Goal: Transaction & Acquisition: Purchase product/service

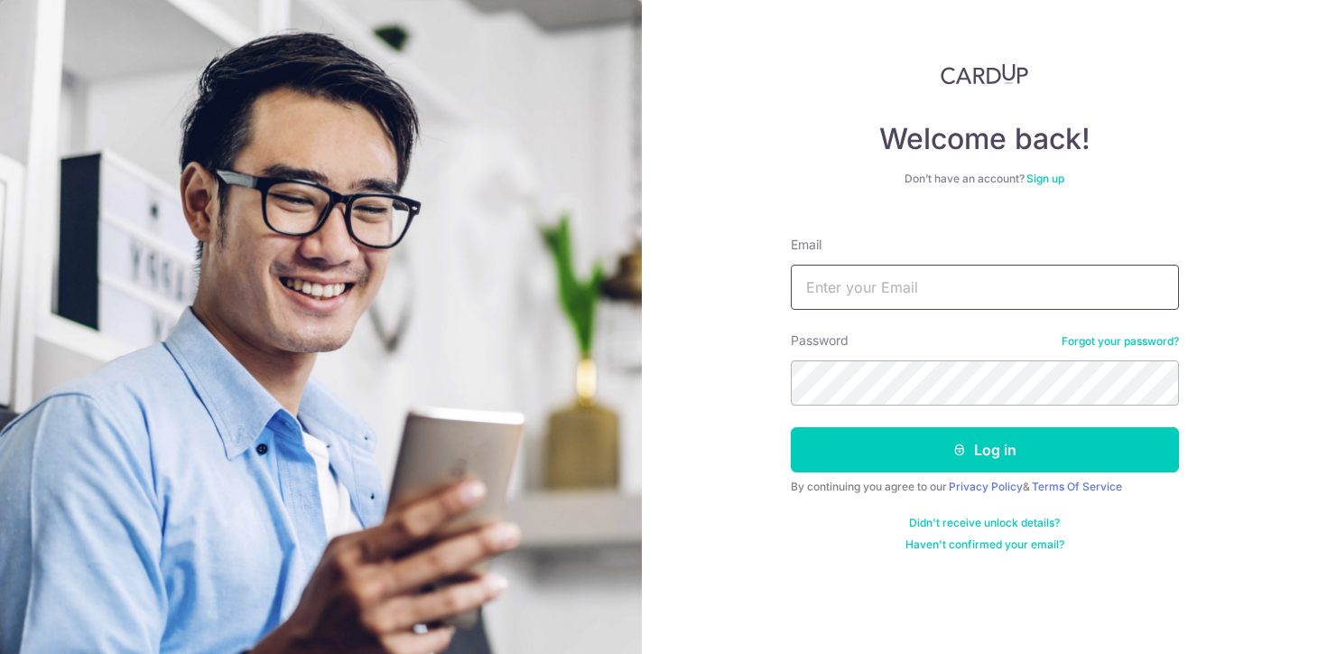
click at [858, 265] on input "Email" at bounding box center [985, 286] width 388 height 45
type input "fang.yuxi.87@gmail.com"
click at [791, 427] on button "Log in" at bounding box center [985, 449] width 388 height 45
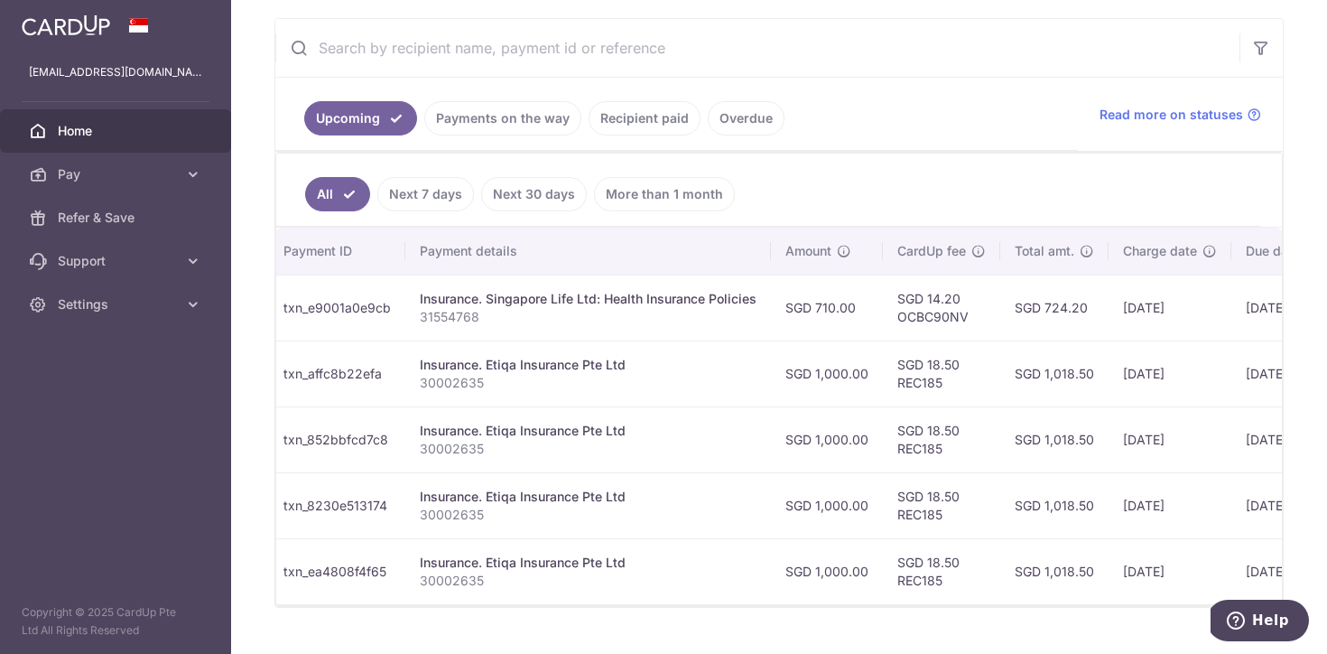
scroll to position [332, 0]
click at [638, 120] on link "Recipient paid" at bounding box center [645, 116] width 112 height 34
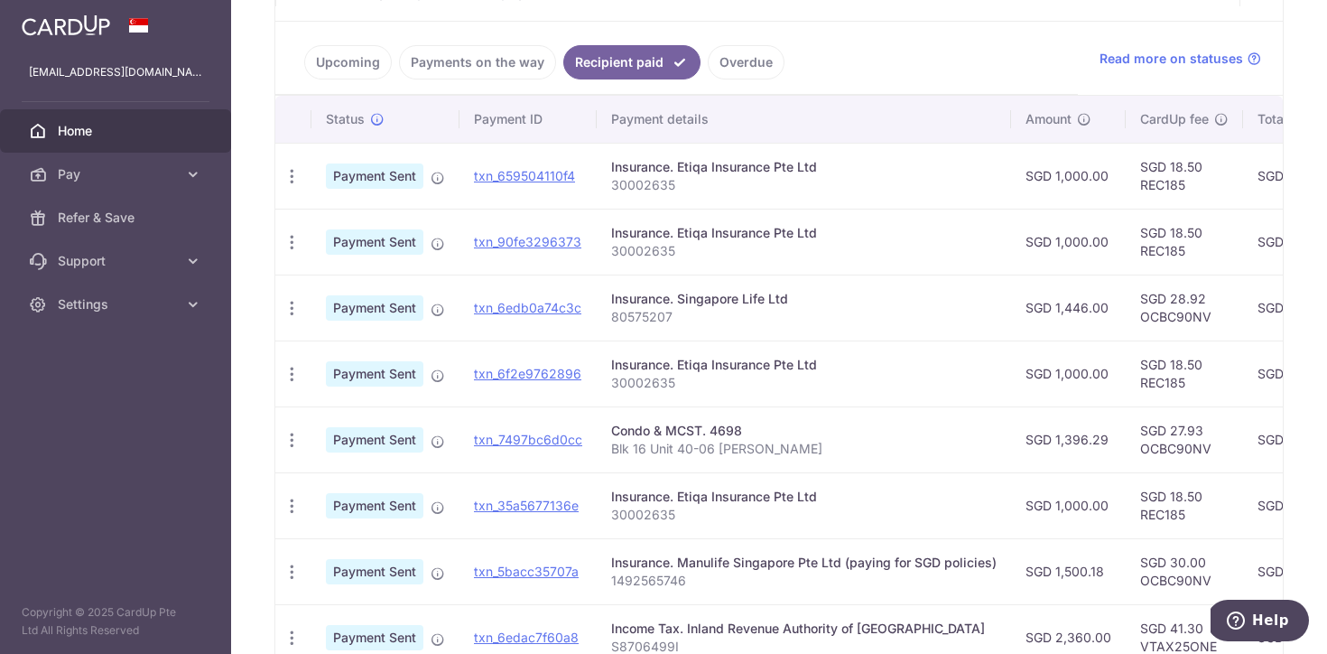
scroll to position [388, 0]
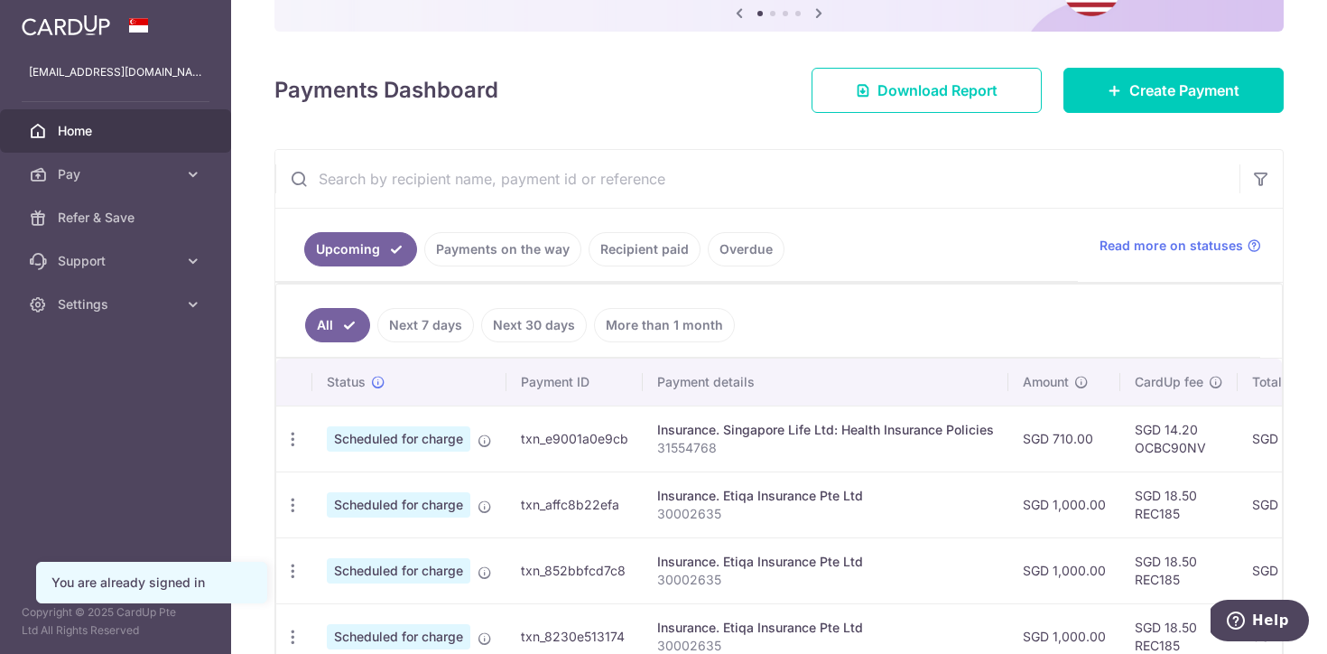
scroll to position [250, 0]
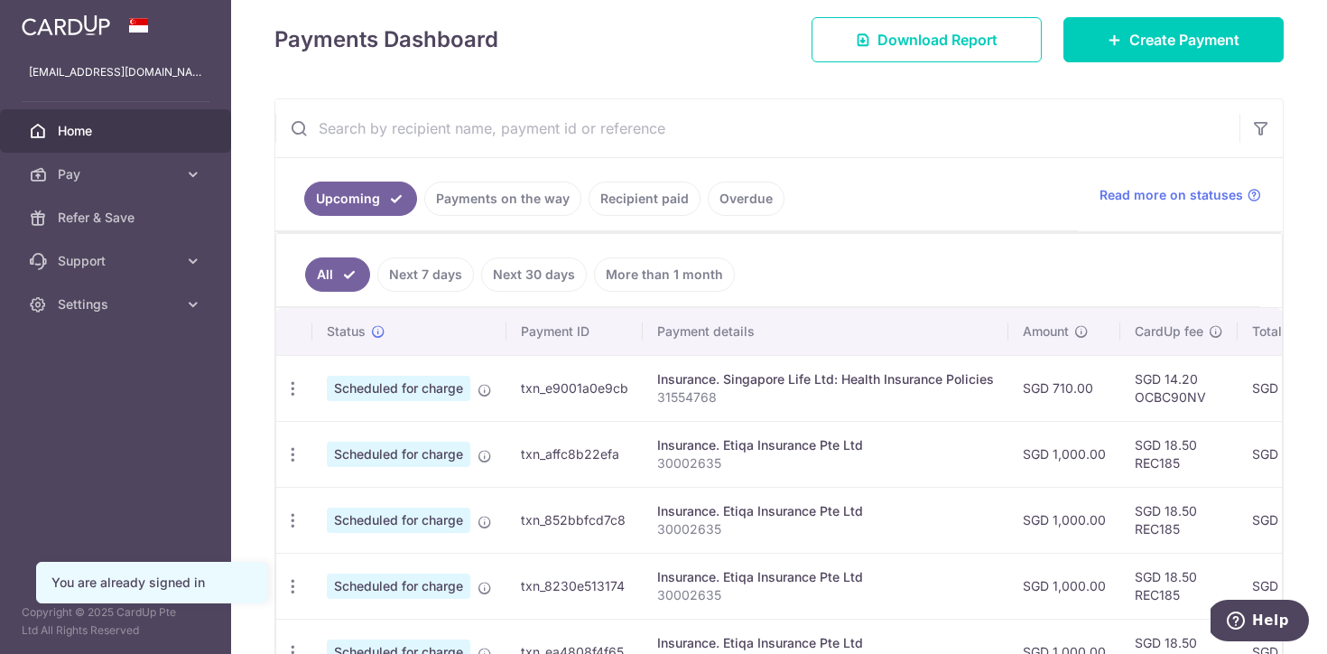
click at [630, 200] on link "Recipient paid" at bounding box center [645, 198] width 112 height 34
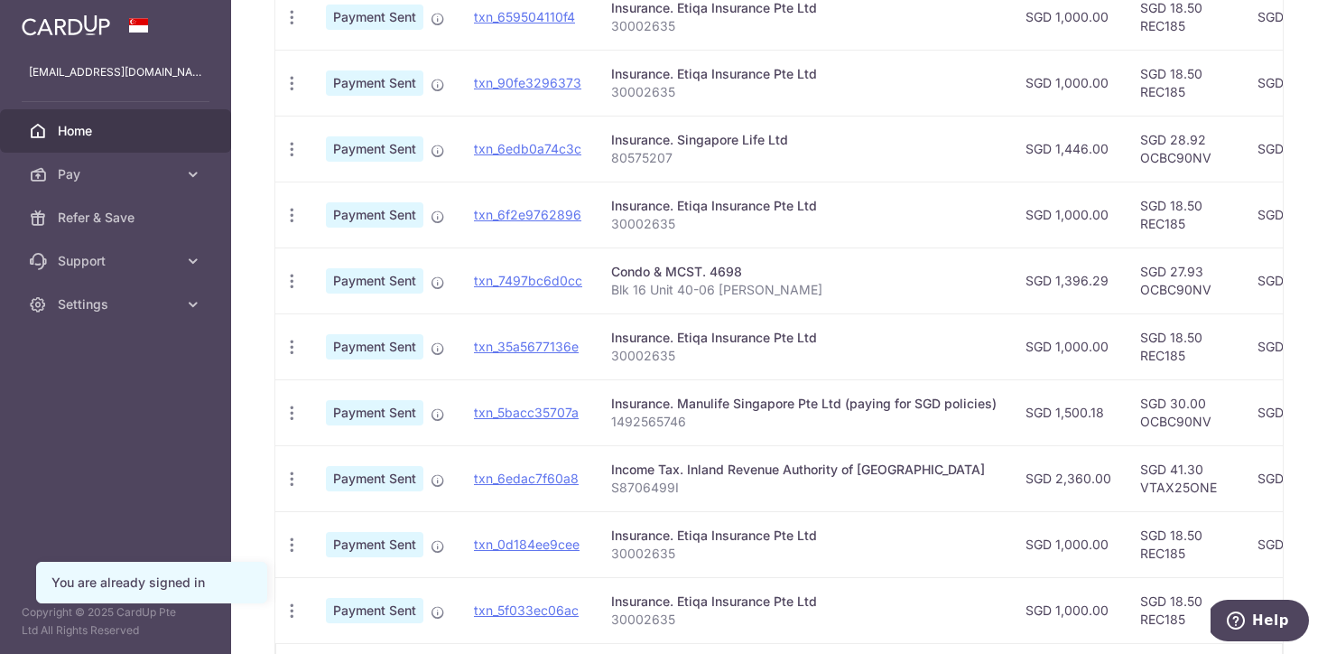
scroll to position [569, 0]
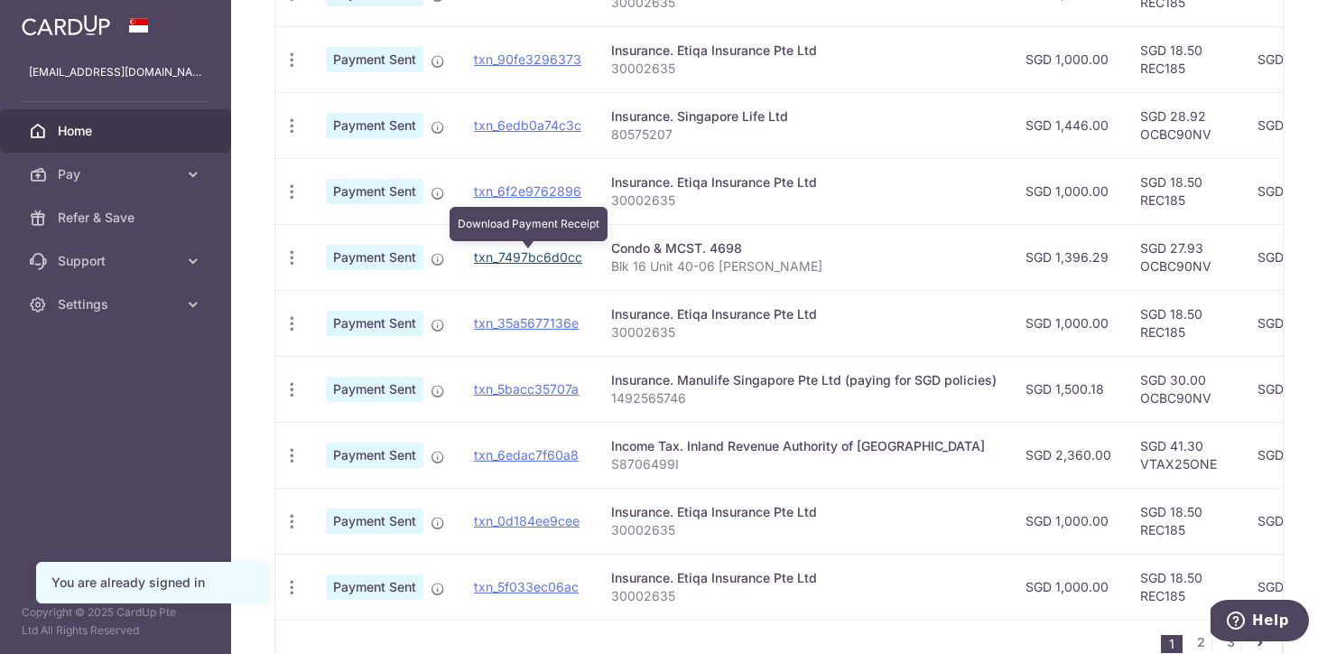
click at [546, 261] on link "txn_7497bc6d0cc" at bounding box center [528, 256] width 108 height 15
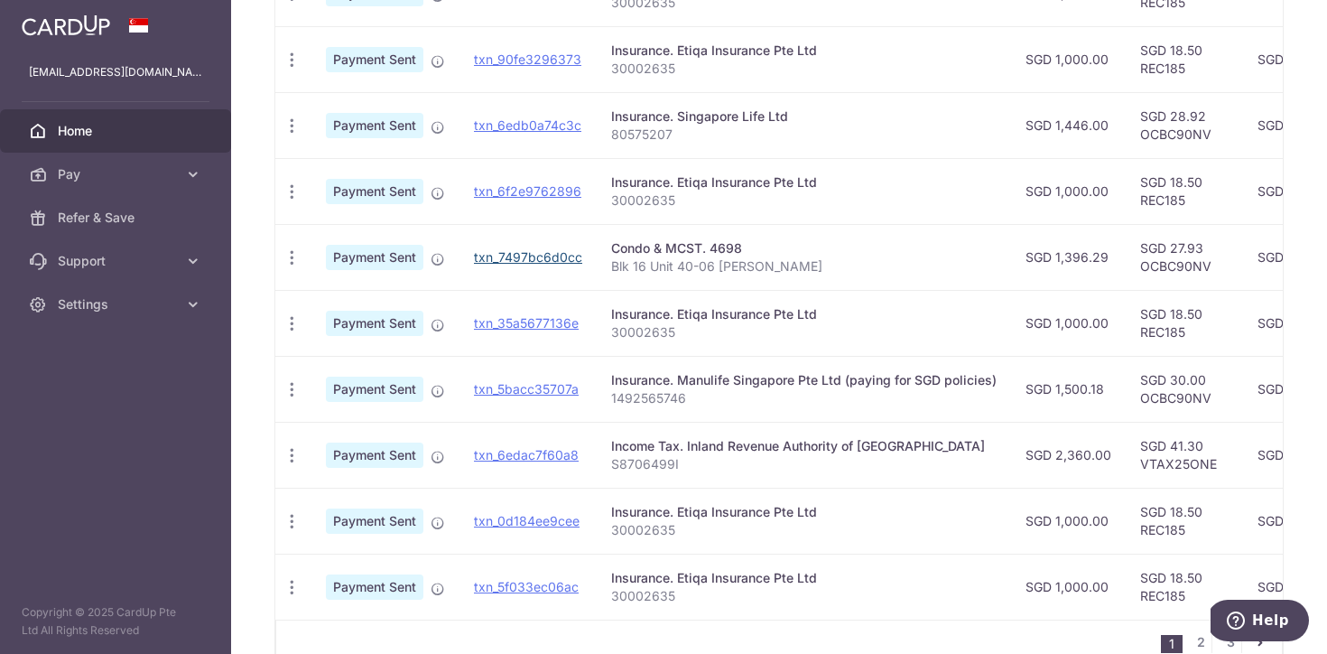
scroll to position [361, 0]
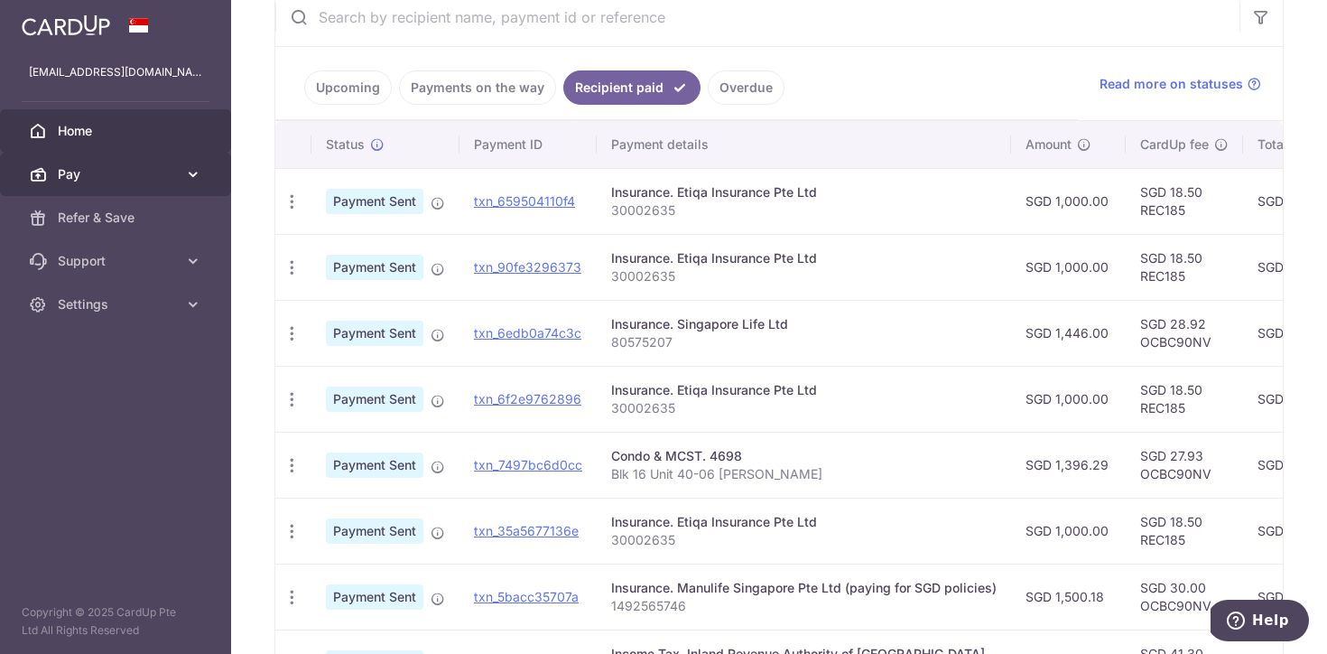
click at [166, 163] on link "Pay" at bounding box center [115, 174] width 231 height 43
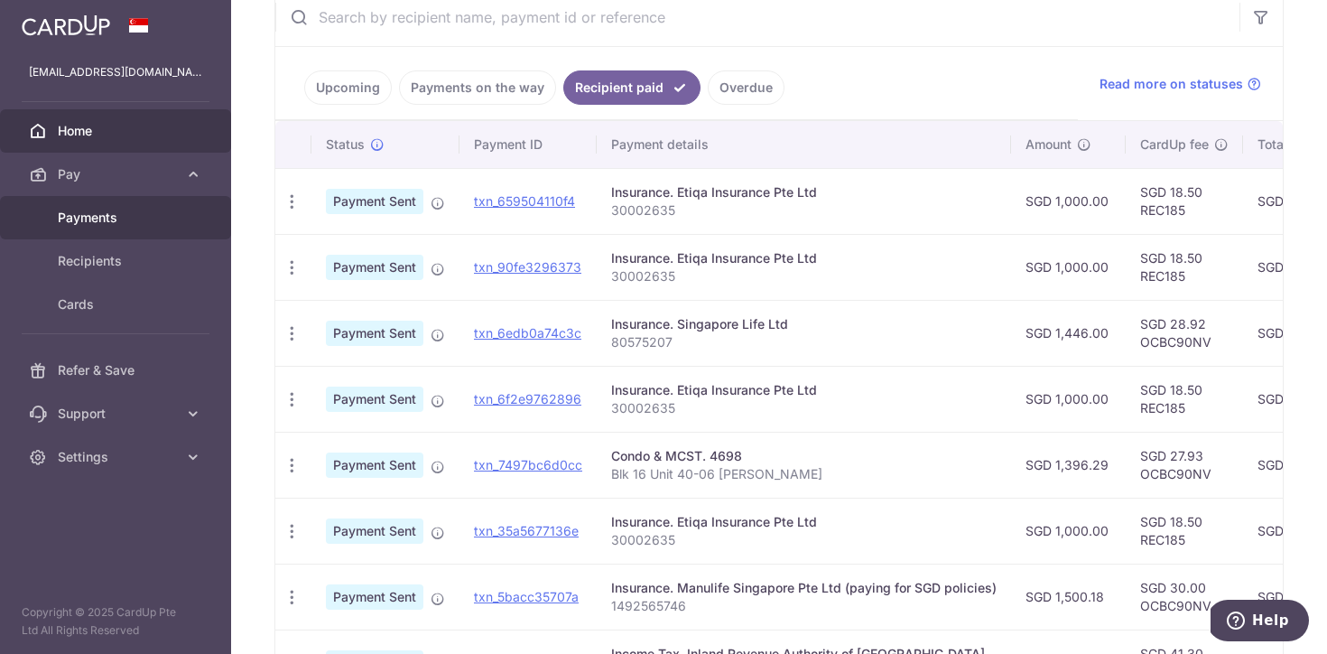
click at [120, 212] on span "Payments" at bounding box center [117, 218] width 119 height 18
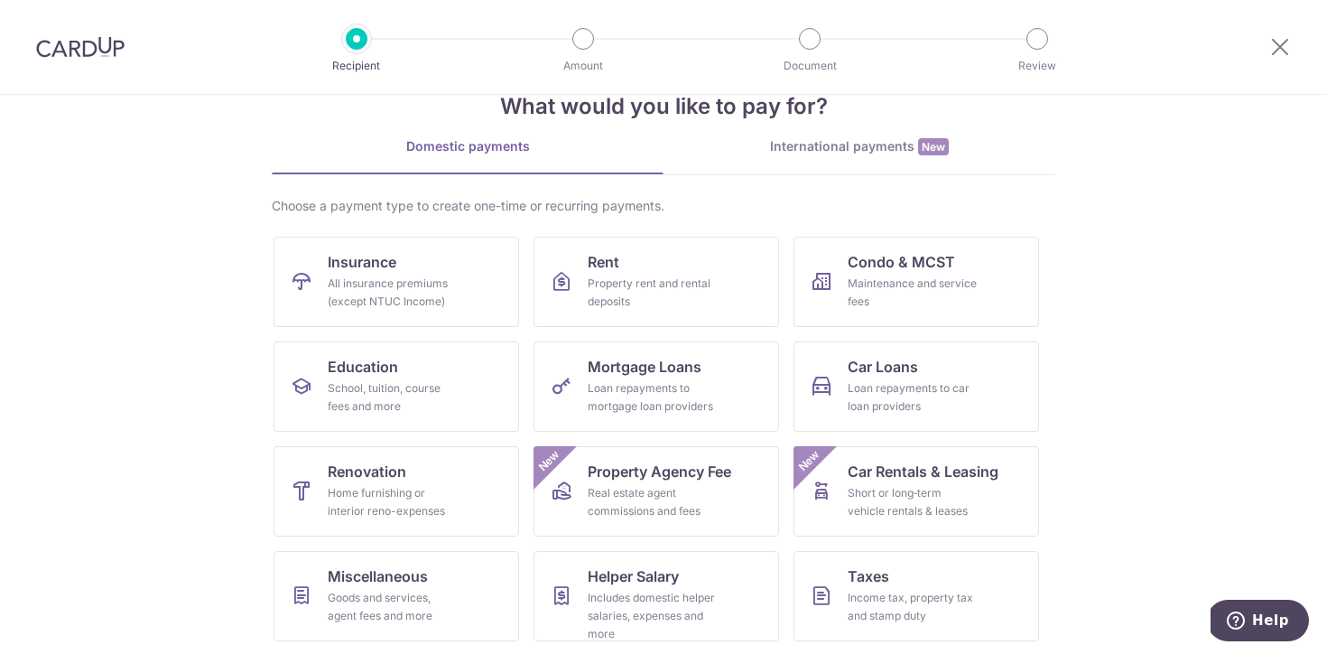
scroll to position [57, 0]
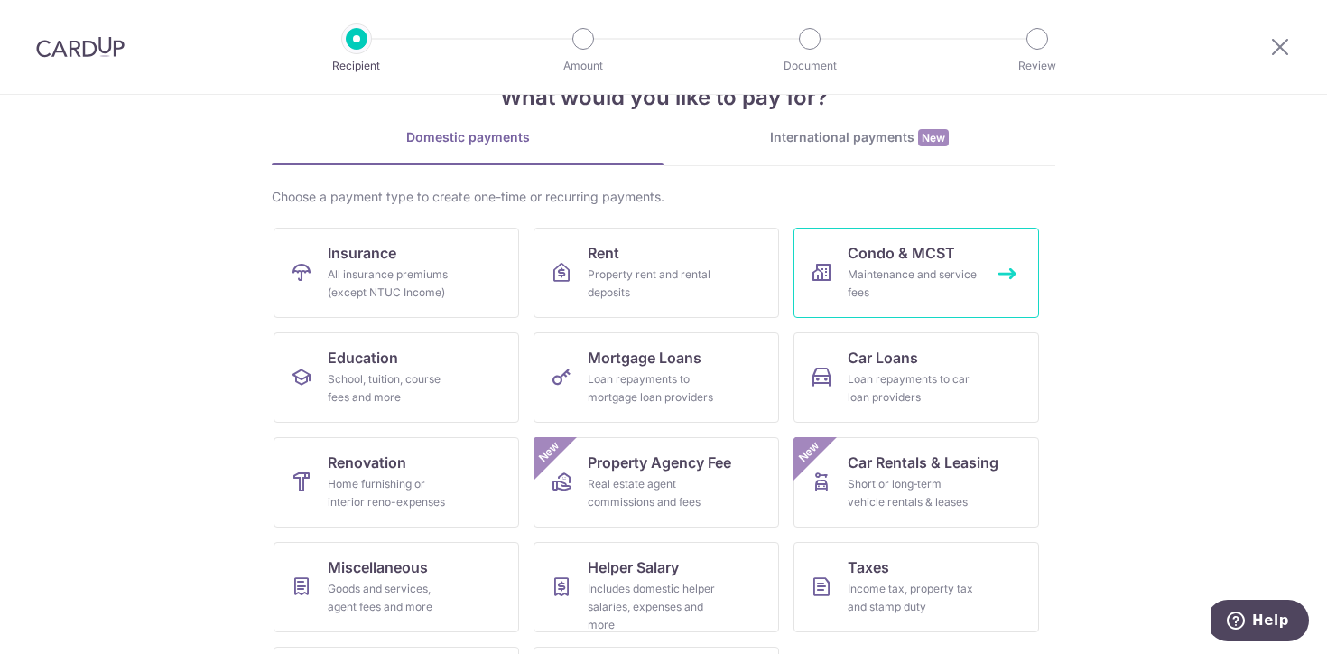
click at [923, 263] on span "Condo & MCST" at bounding box center [901, 253] width 107 height 22
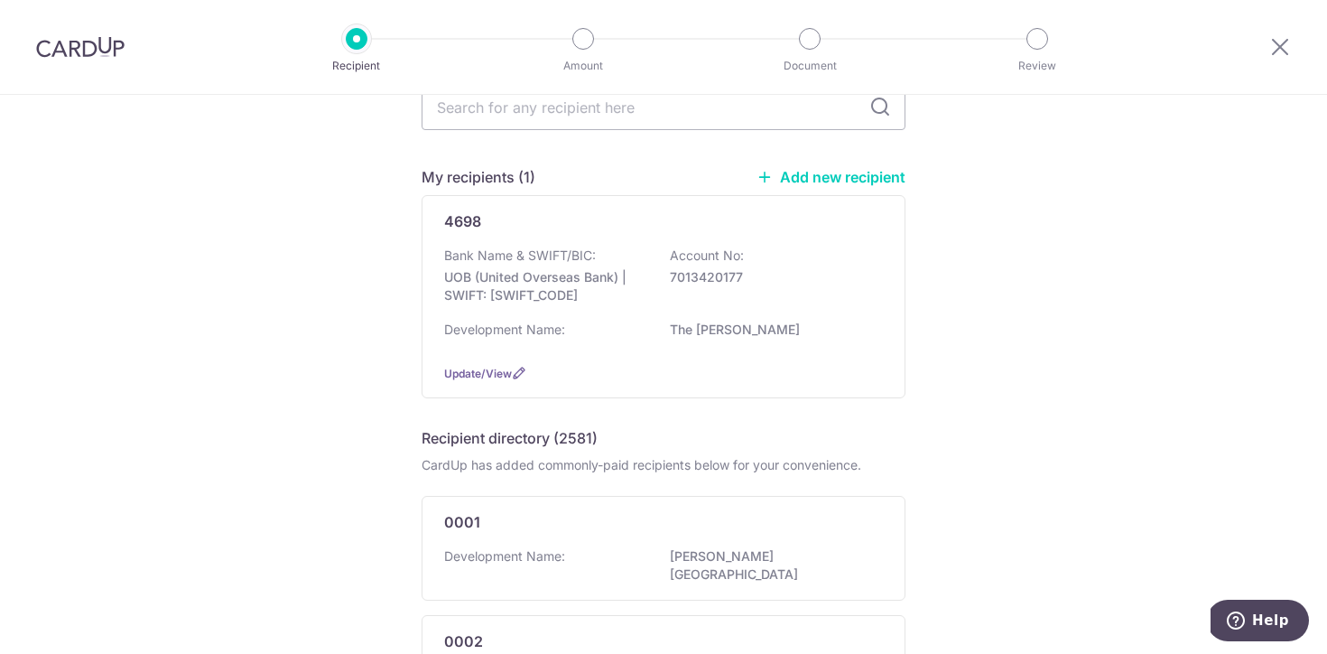
scroll to position [97, 0]
click at [768, 255] on div "Bank Name & SWIFT/BIC: UOB (United Overseas Bank) | SWIFT: UOVBSGSGXXX Account …" at bounding box center [663, 276] width 439 height 67
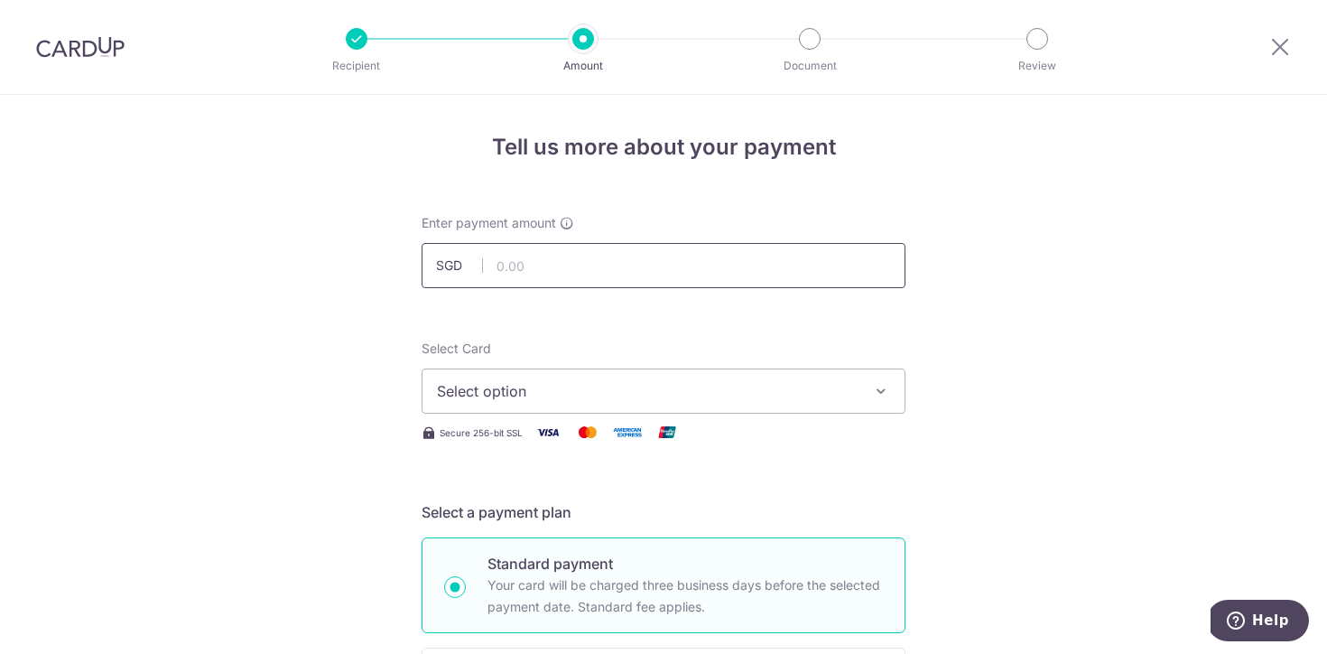
click at [768, 255] on input "text" at bounding box center [664, 265] width 484 height 45
click button "Add Card" at bounding box center [0, 0] width 0 height 0
type input "1,396.29"
click at [681, 376] on button "Select option" at bounding box center [664, 390] width 484 height 45
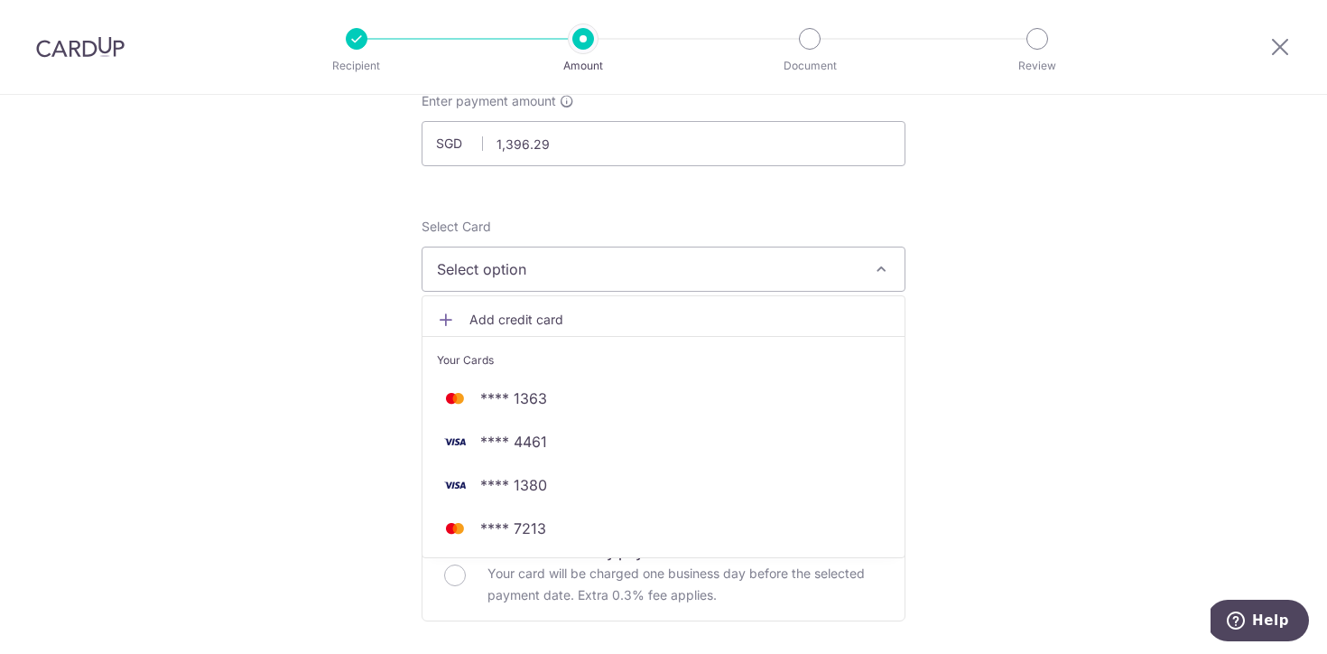
scroll to position [123, 0]
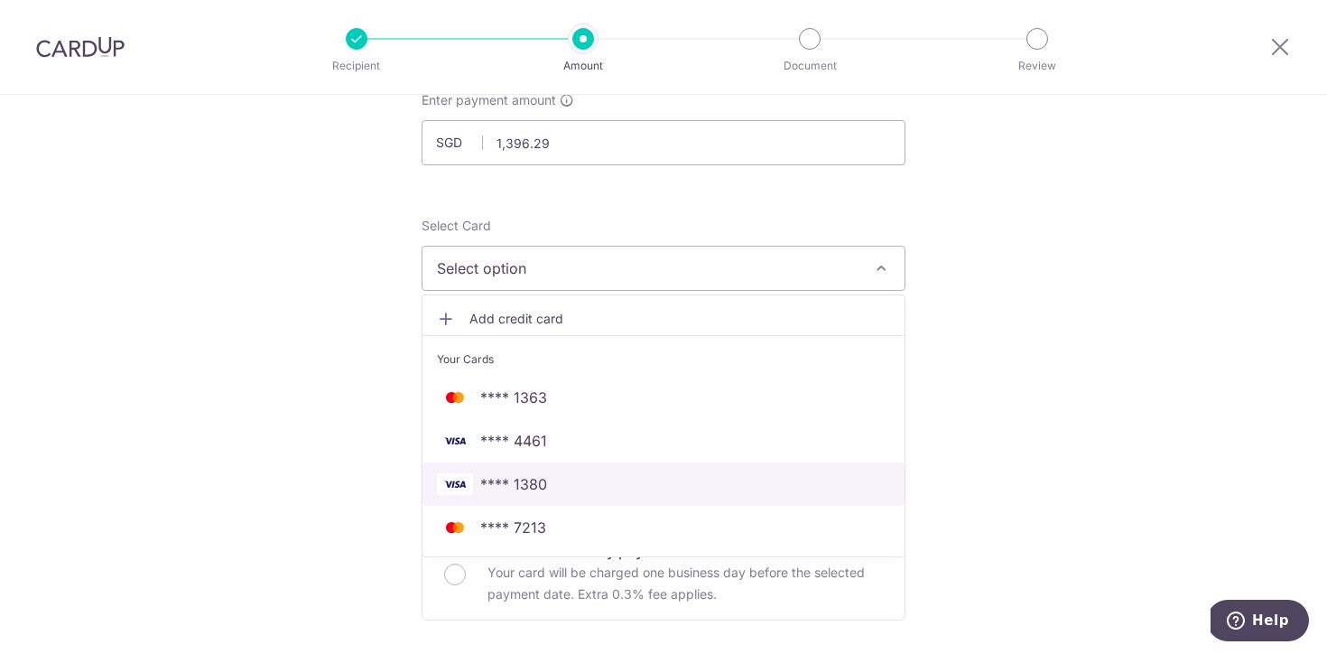
click at [582, 488] on span "**** 1380" at bounding box center [663, 484] width 453 height 22
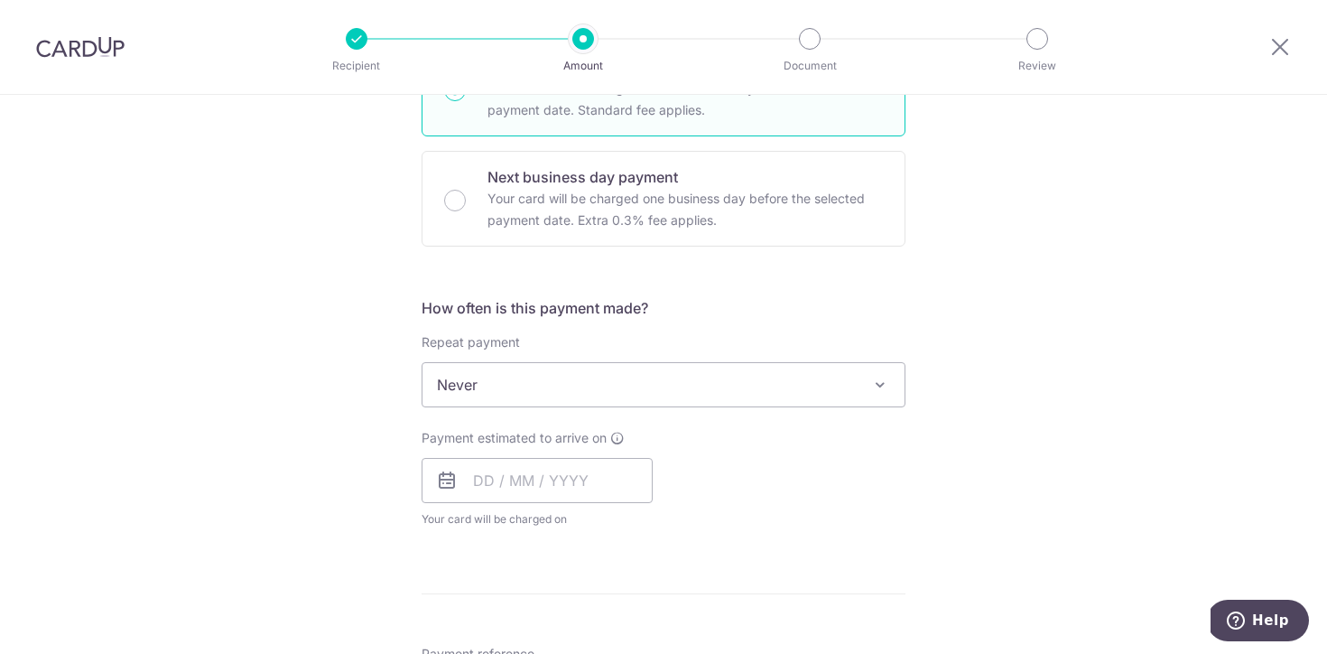
scroll to position [516, 0]
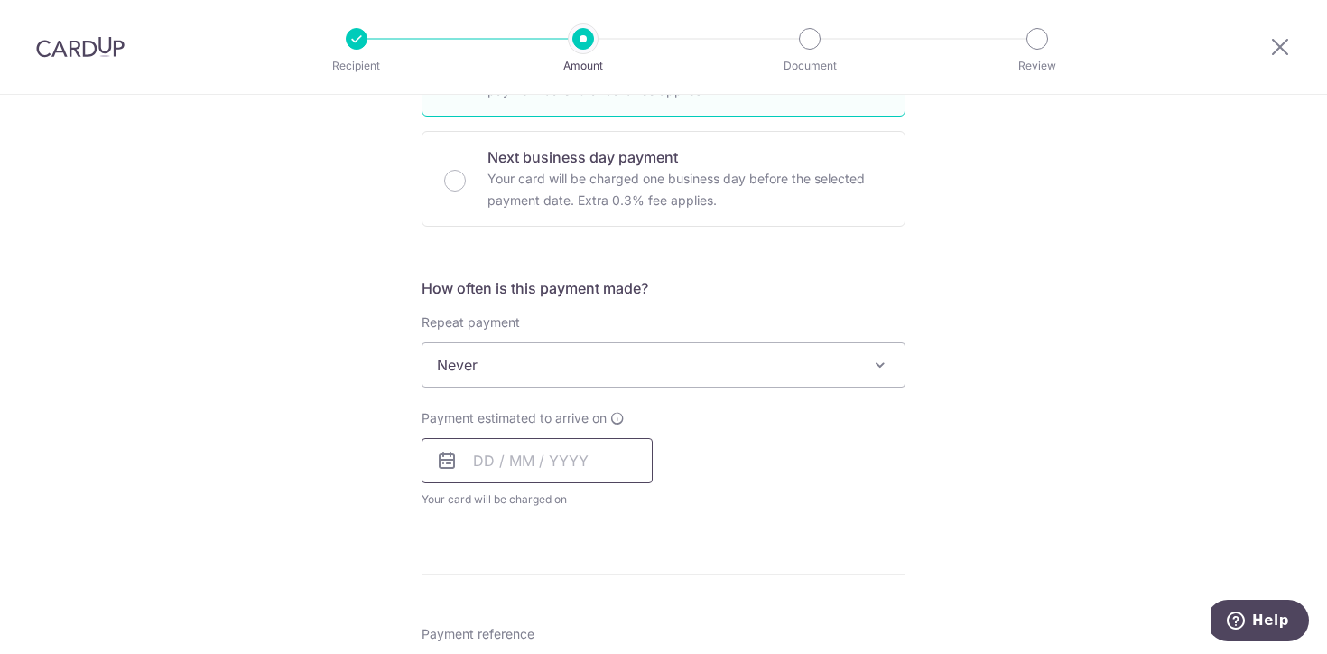
click at [518, 456] on input "text" at bounding box center [537, 460] width 231 height 45
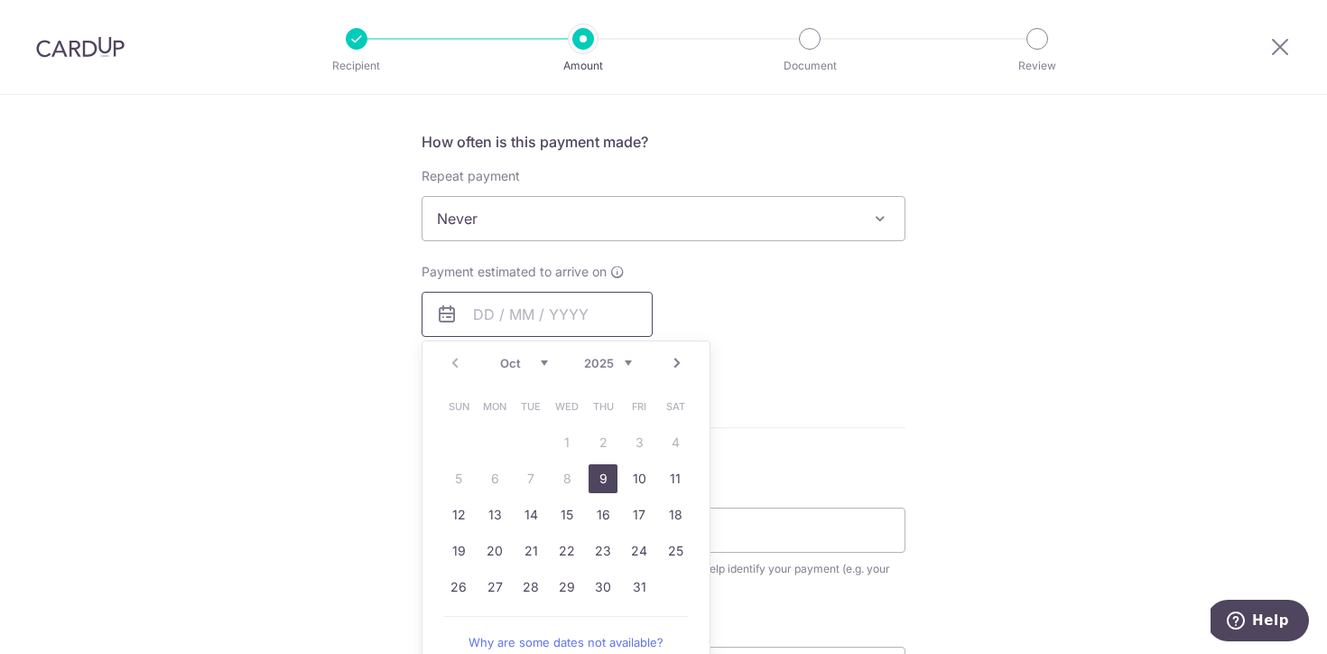
scroll to position [666, 0]
click at [606, 549] on link "23" at bounding box center [603, 547] width 29 height 29
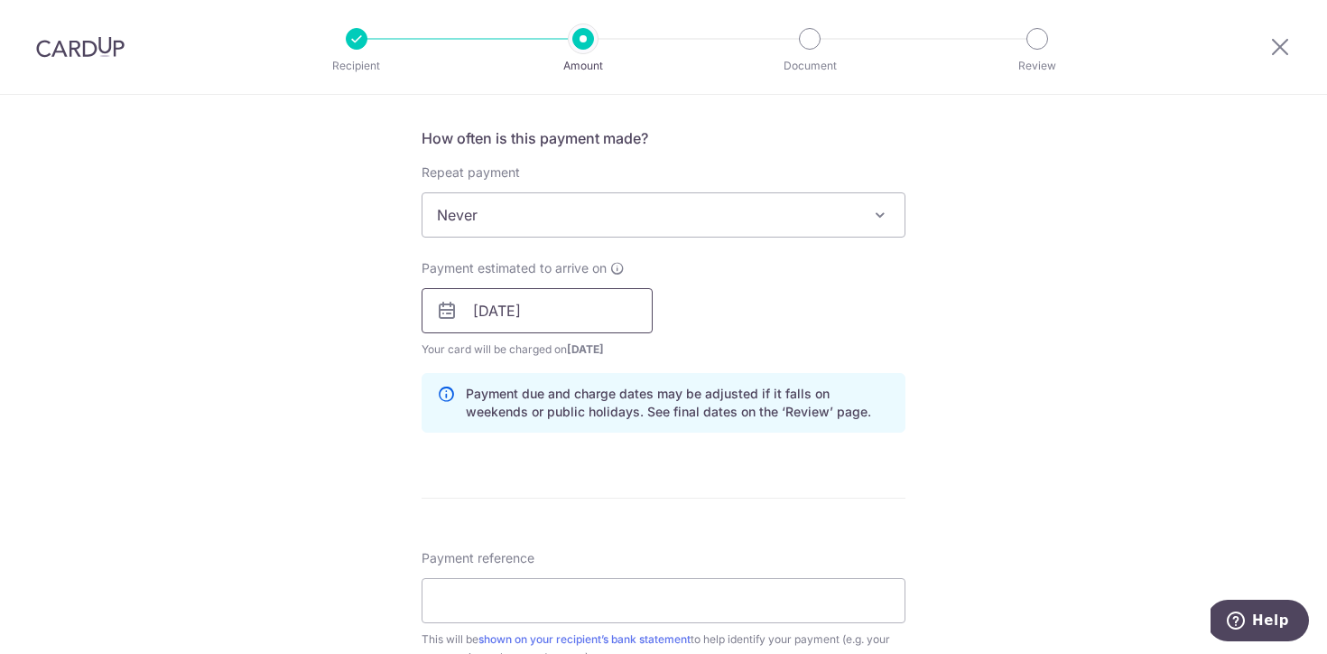
click at [534, 311] on input "23/10/2025" at bounding box center [537, 310] width 231 height 45
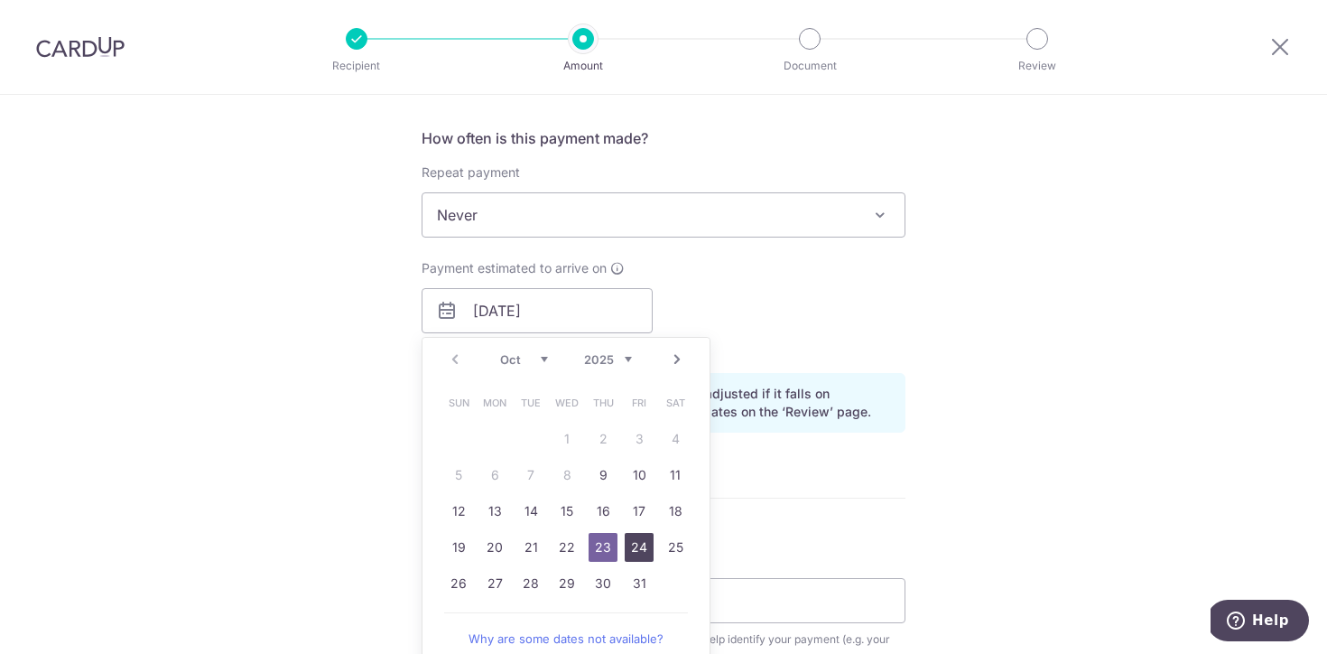
click at [645, 543] on link "24" at bounding box center [639, 547] width 29 height 29
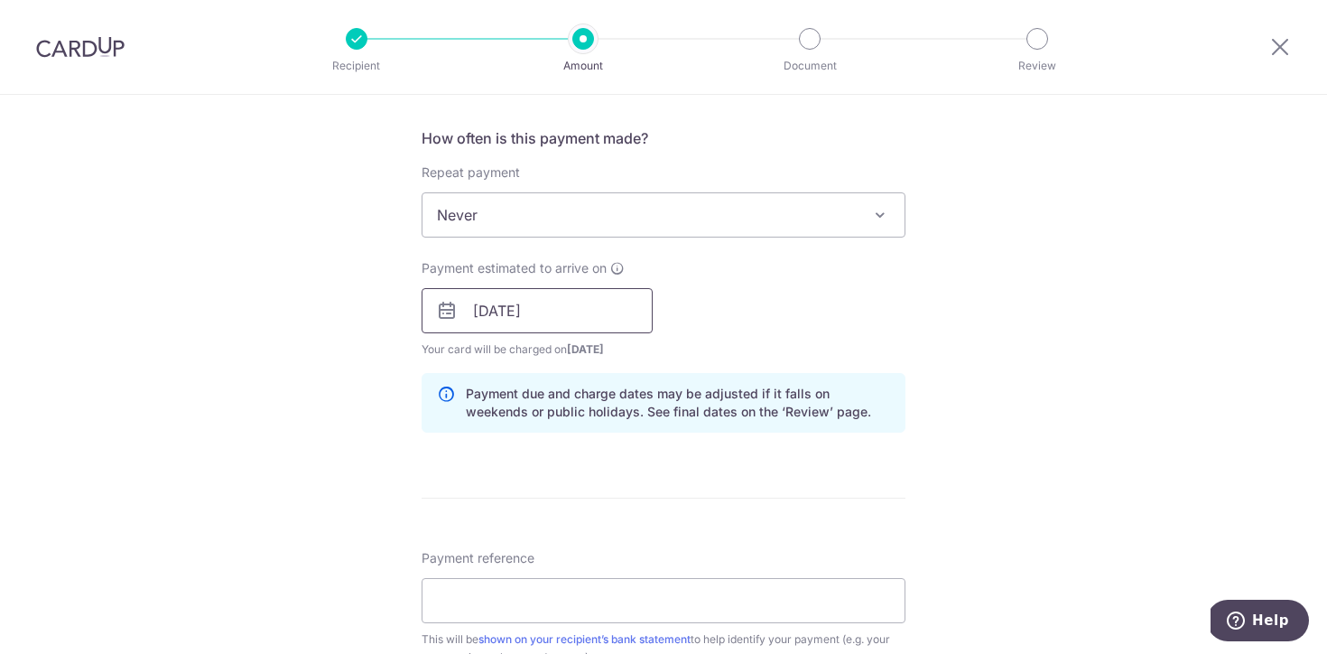
click at [575, 314] on input "24/10/2025" at bounding box center [537, 310] width 231 height 45
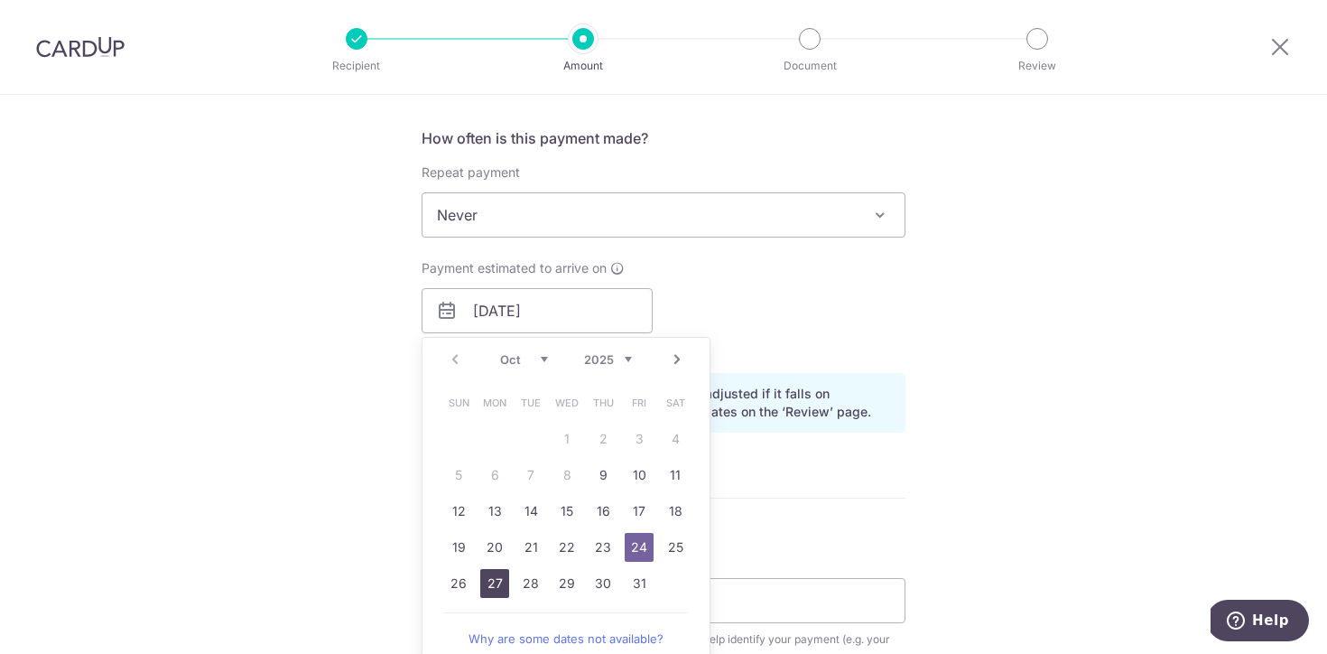
click at [500, 576] on link "27" at bounding box center [494, 583] width 29 height 29
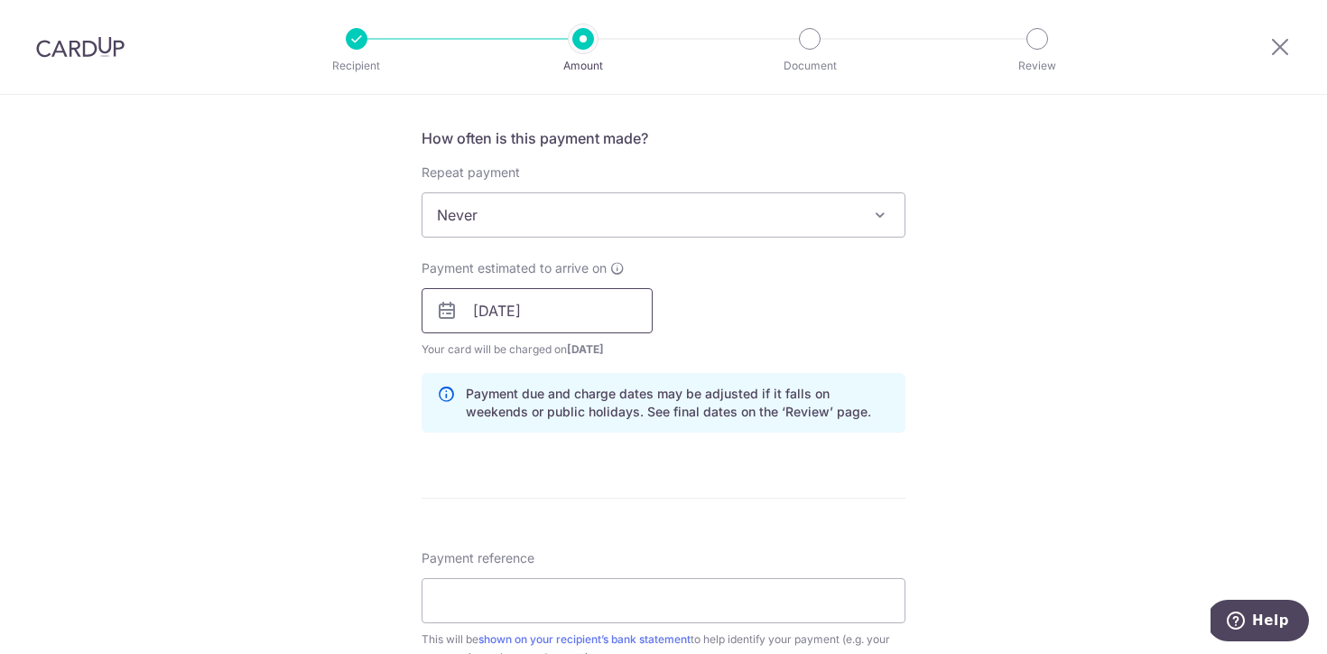
click at [596, 303] on input "27/10/2025" at bounding box center [537, 310] width 231 height 45
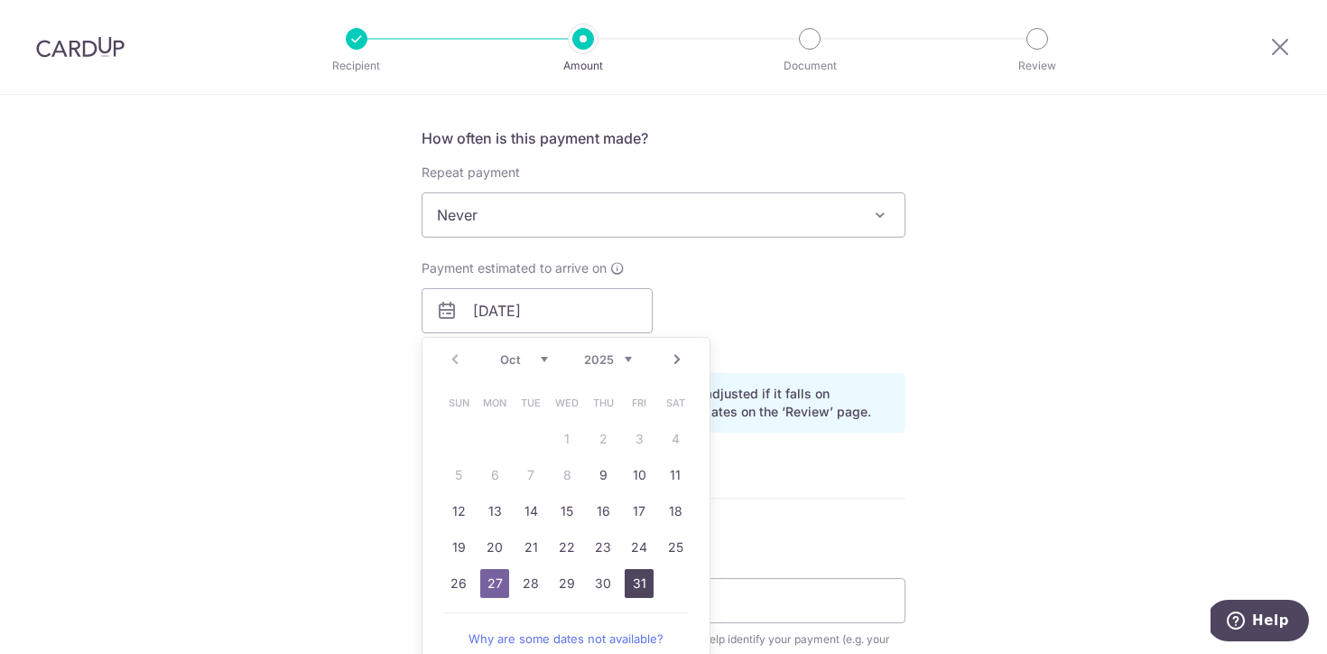
click at [638, 588] on link "31" at bounding box center [639, 583] width 29 height 29
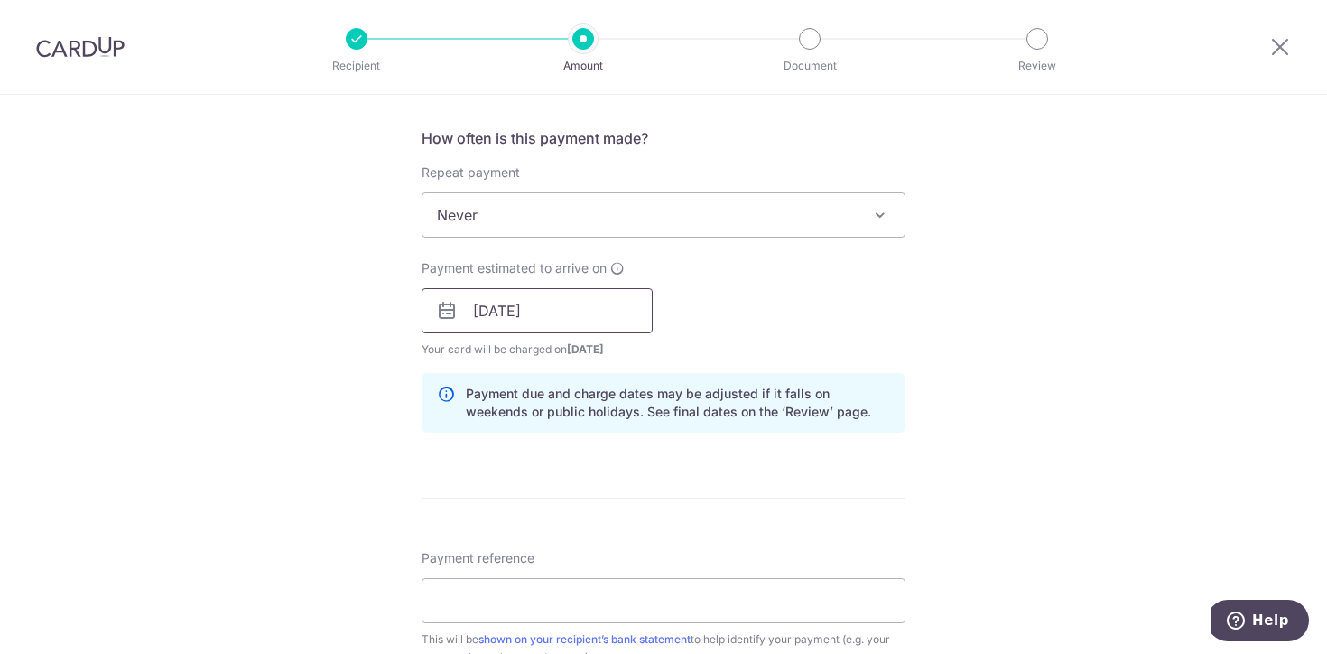
click at [506, 301] on input "31/10/2025" at bounding box center [537, 310] width 231 height 45
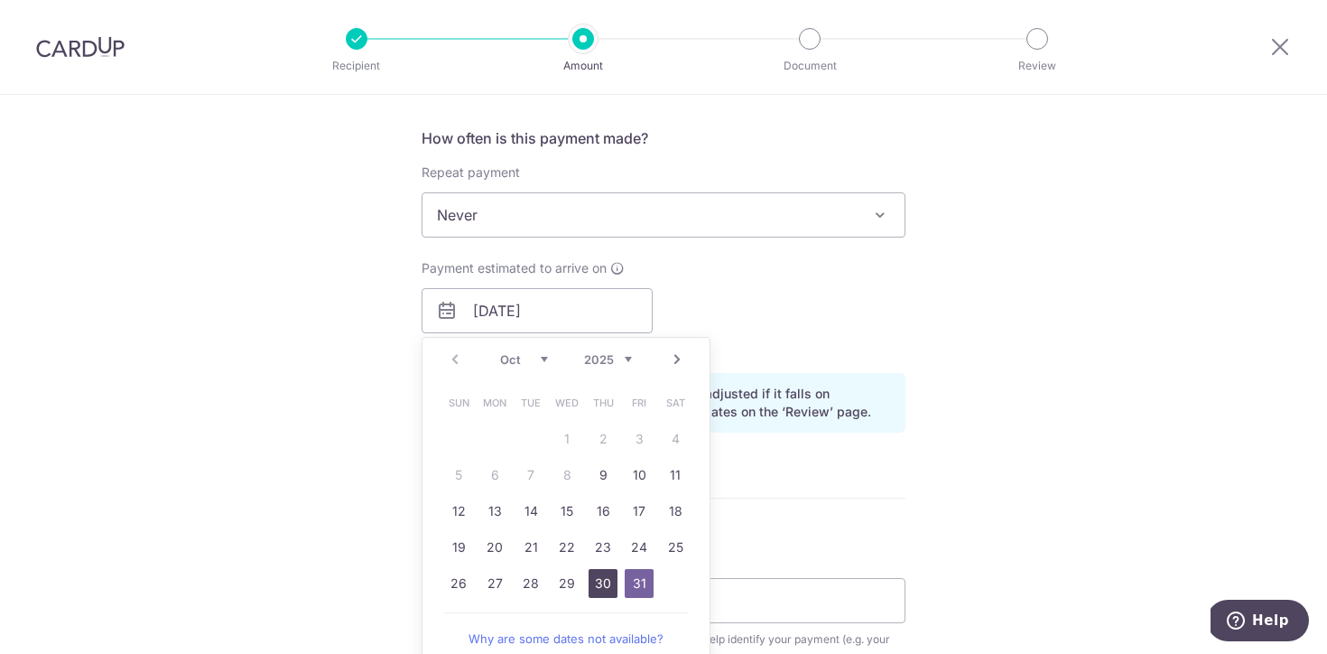
click at [599, 581] on link "30" at bounding box center [603, 583] width 29 height 29
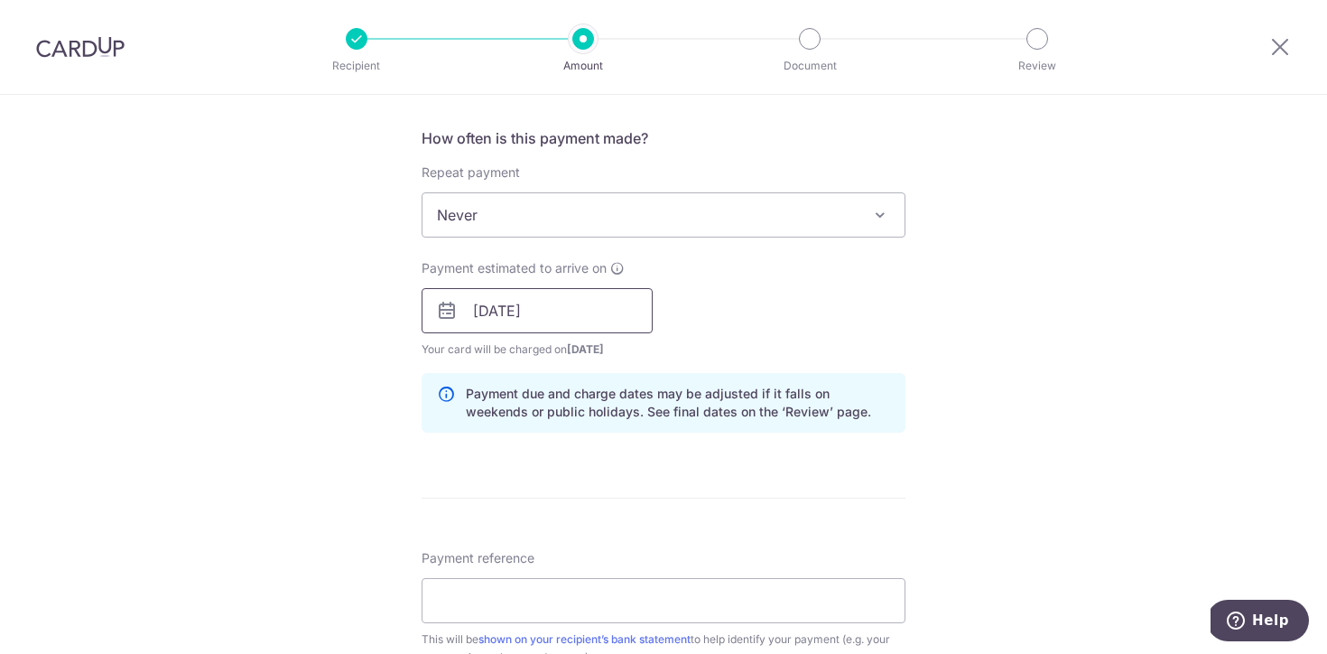
click at [509, 329] on input "30/10/2025" at bounding box center [537, 310] width 231 height 45
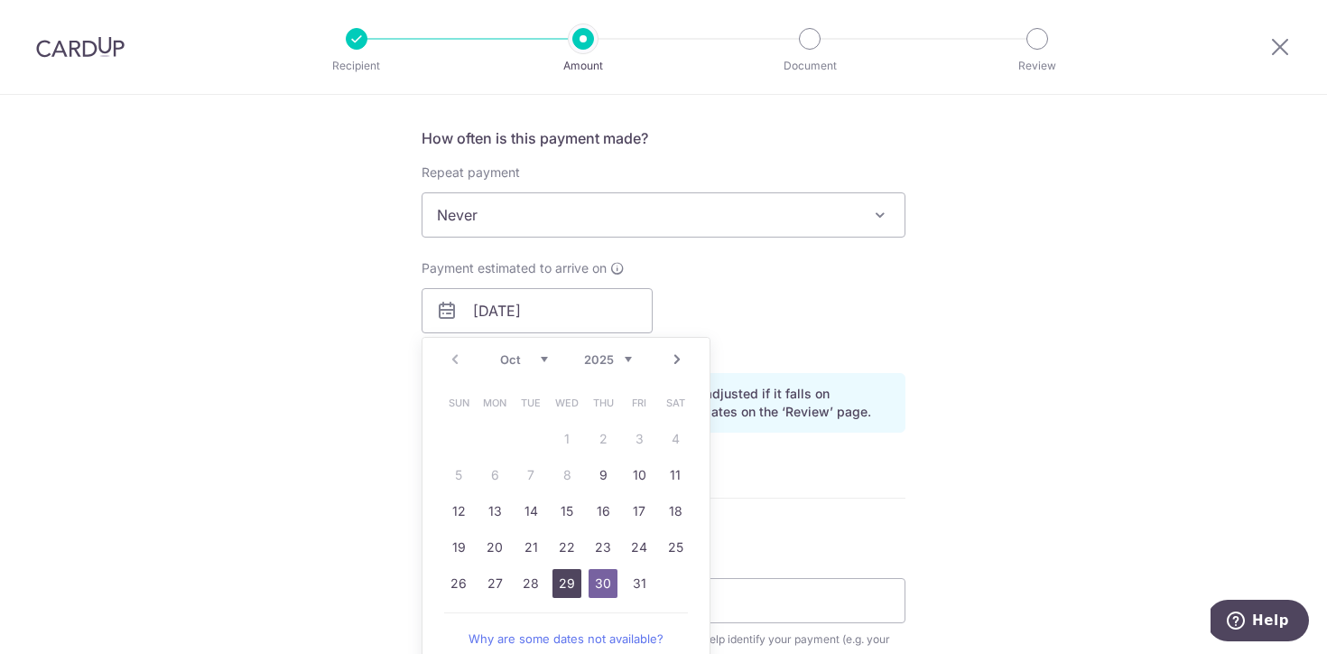
click at [565, 584] on link "29" at bounding box center [566, 583] width 29 height 29
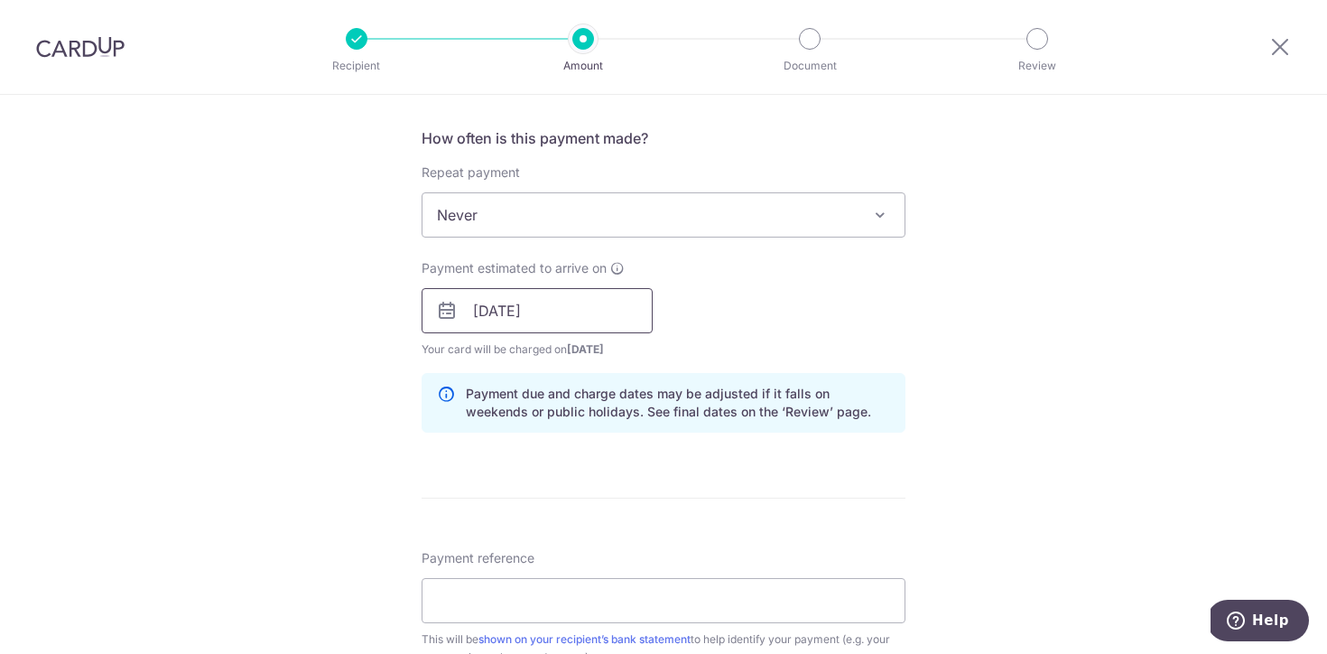
click at [557, 321] on input "29/10/2025" at bounding box center [537, 310] width 231 height 45
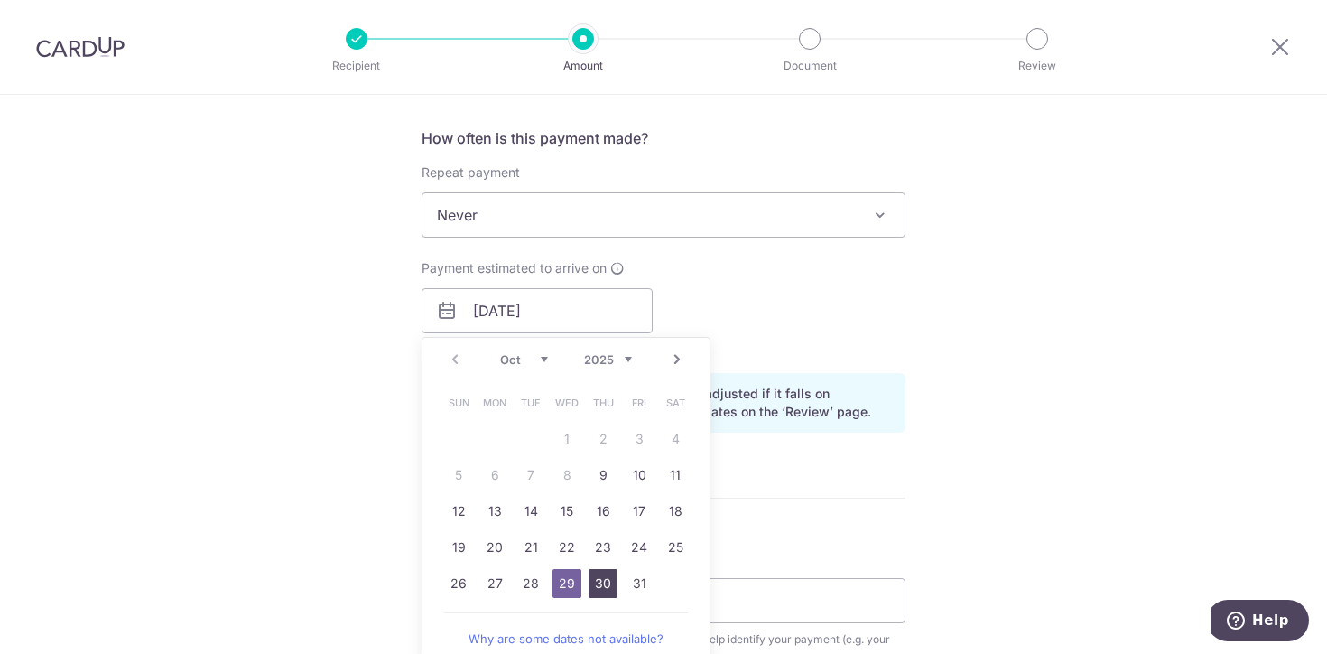
click at [612, 581] on link "30" at bounding box center [603, 583] width 29 height 29
type input "30/10/2025"
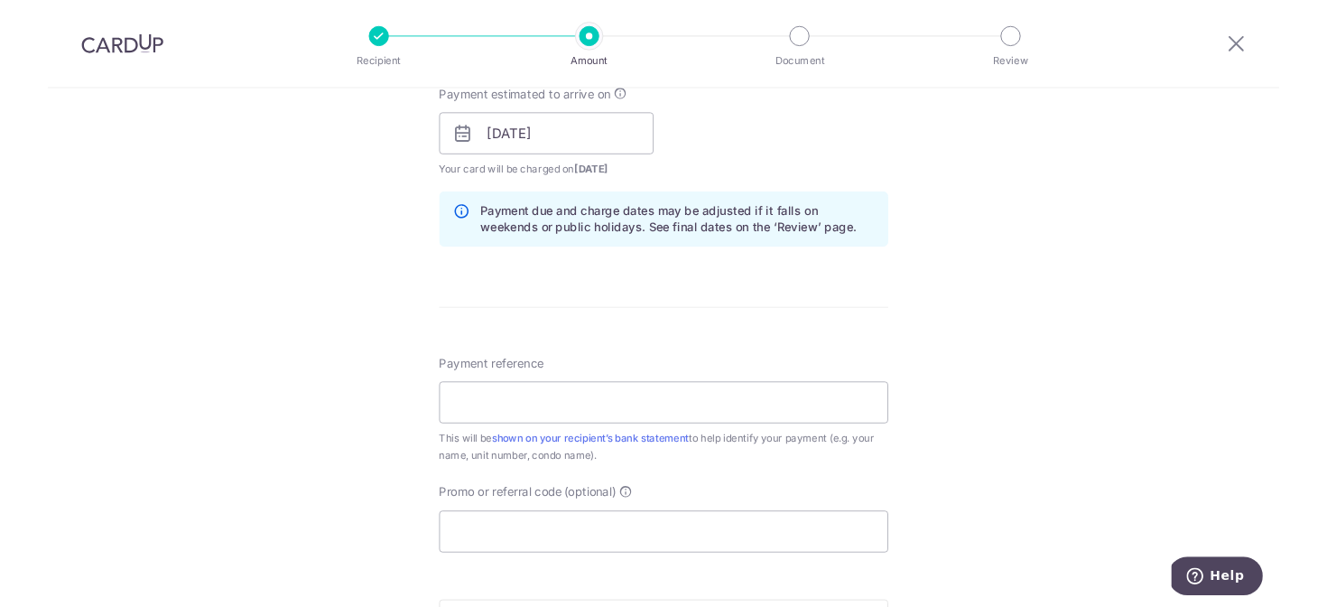
scroll to position [835, 0]
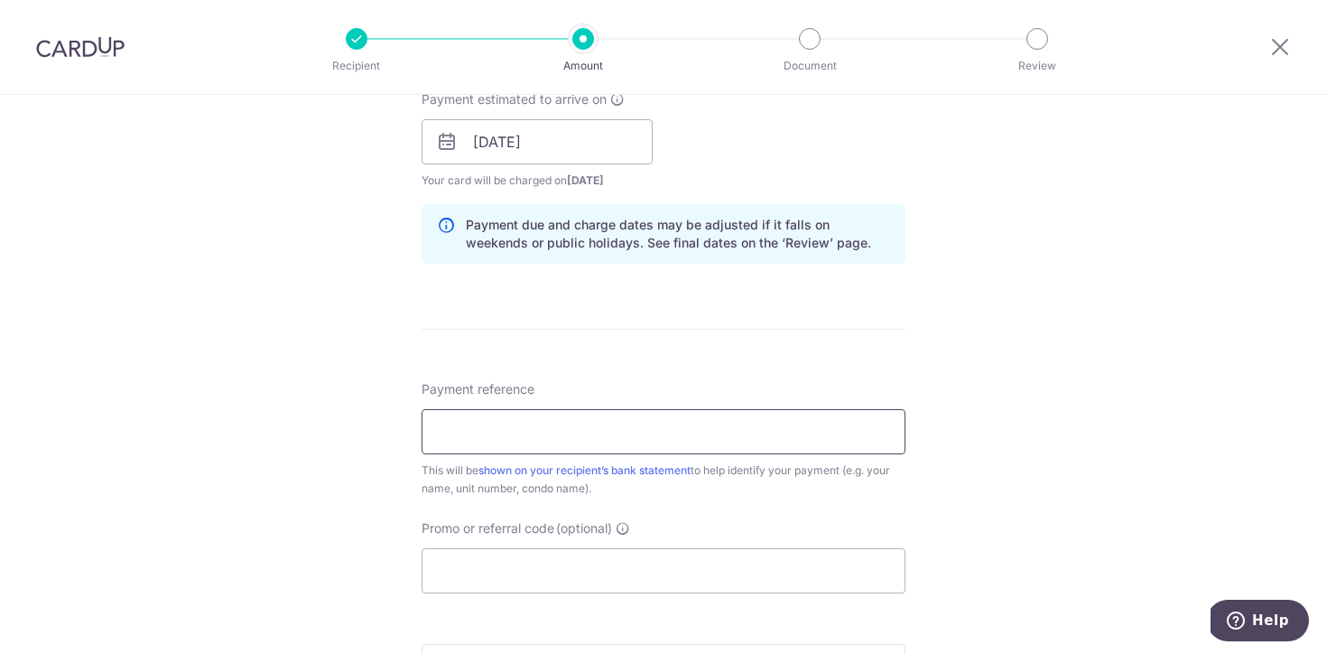
click at [574, 436] on input "Payment reference" at bounding box center [664, 431] width 484 height 45
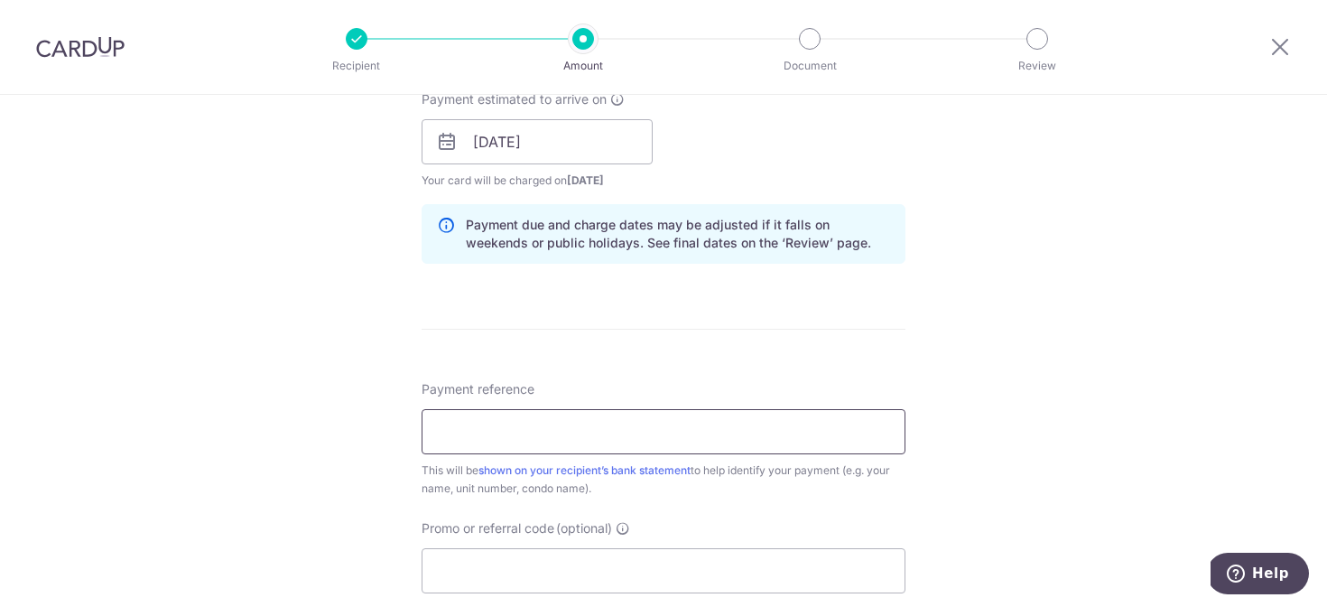
click at [741, 434] on input "Payment reference" at bounding box center [664, 431] width 484 height 45
type input "Block 16 Unit 40-06"
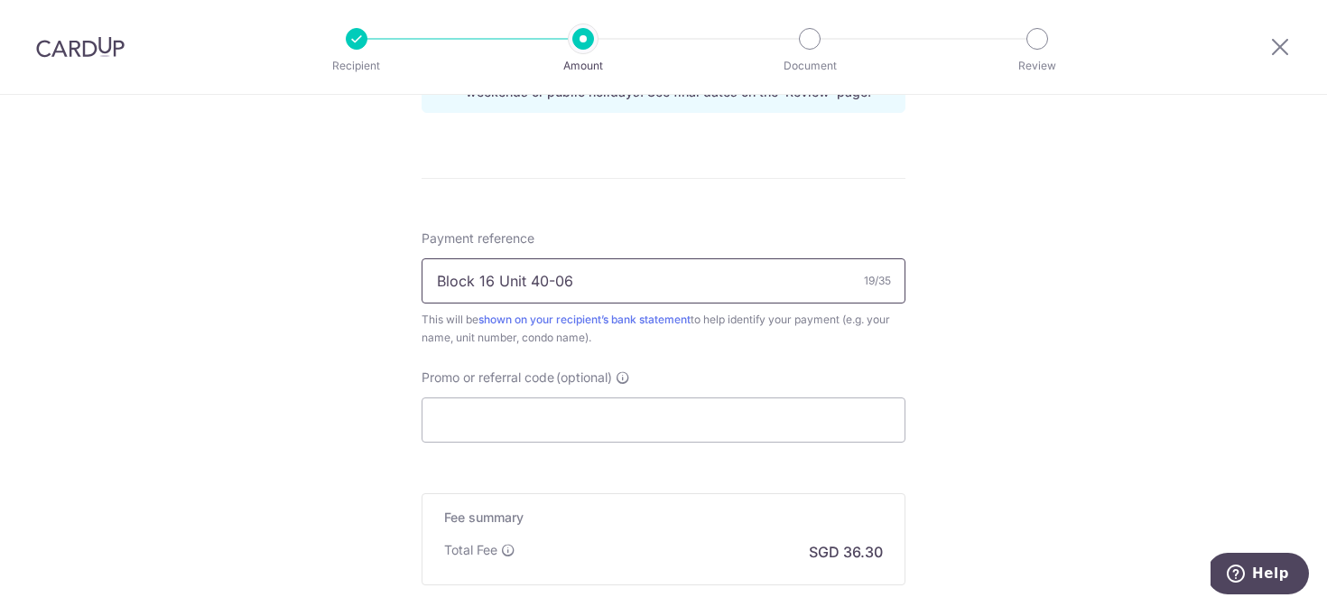
scroll to position [993, 0]
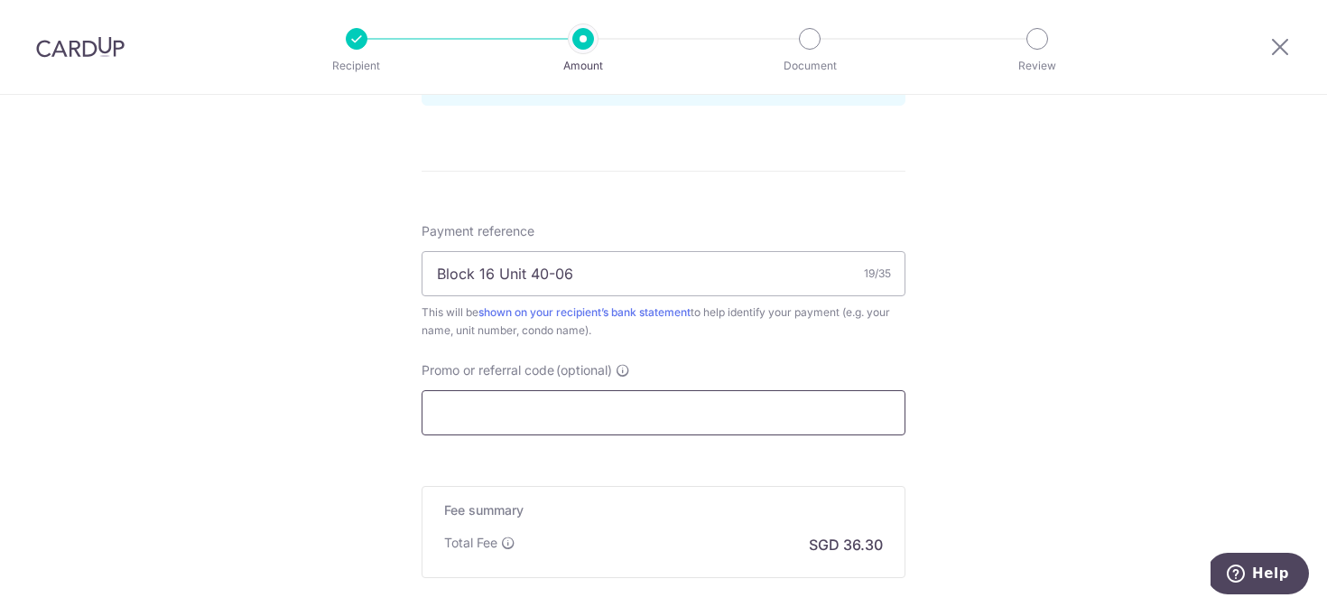
click at [584, 408] on input "Promo or referral code (optional)" at bounding box center [664, 412] width 484 height 45
paste input "3HOME25R"
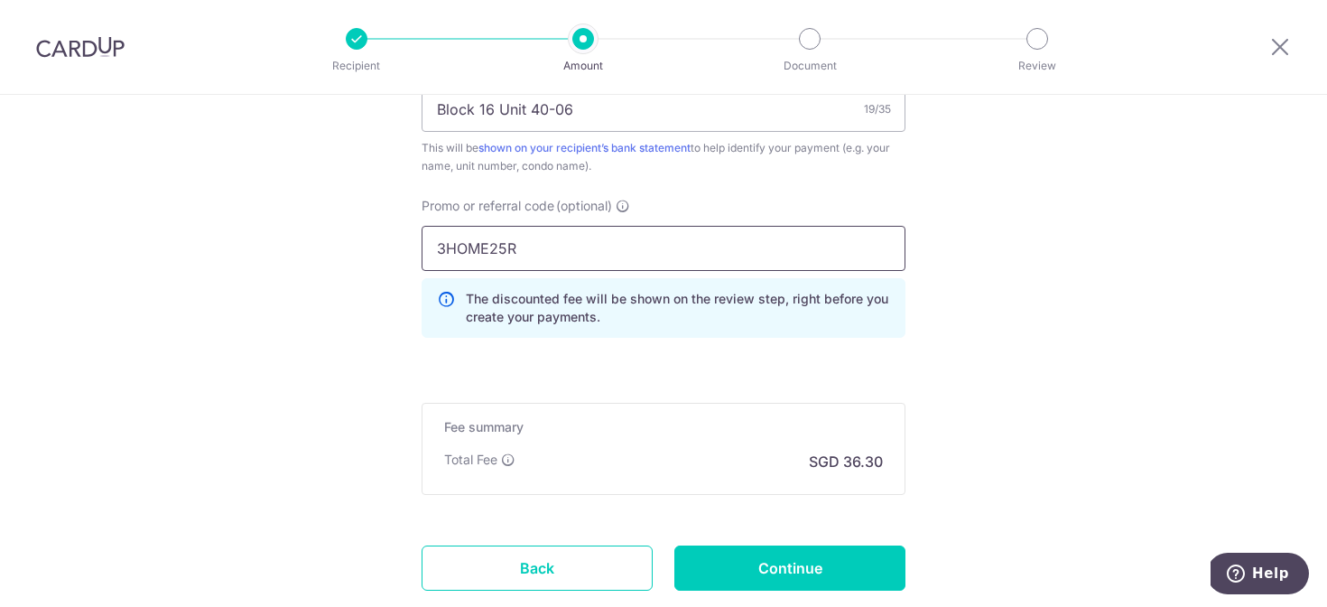
scroll to position [1159, 0]
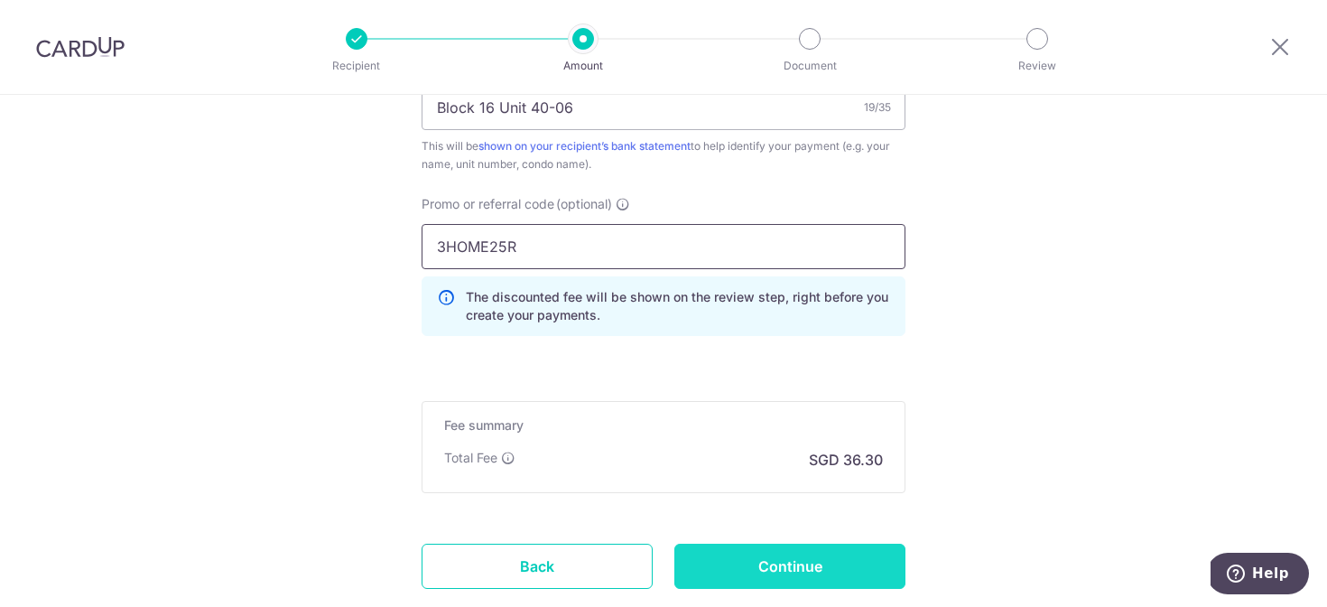
type input "3HOME25R"
click at [765, 576] on input "Continue" at bounding box center [789, 565] width 231 height 45
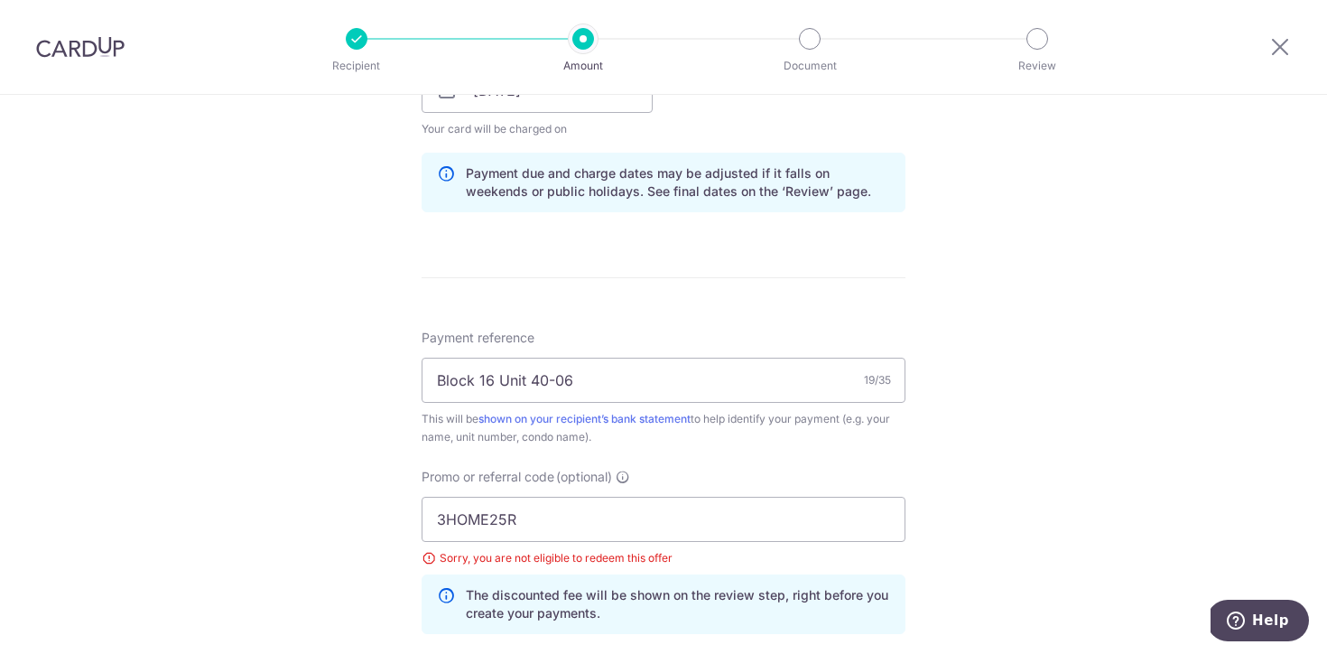
scroll to position [921, 0]
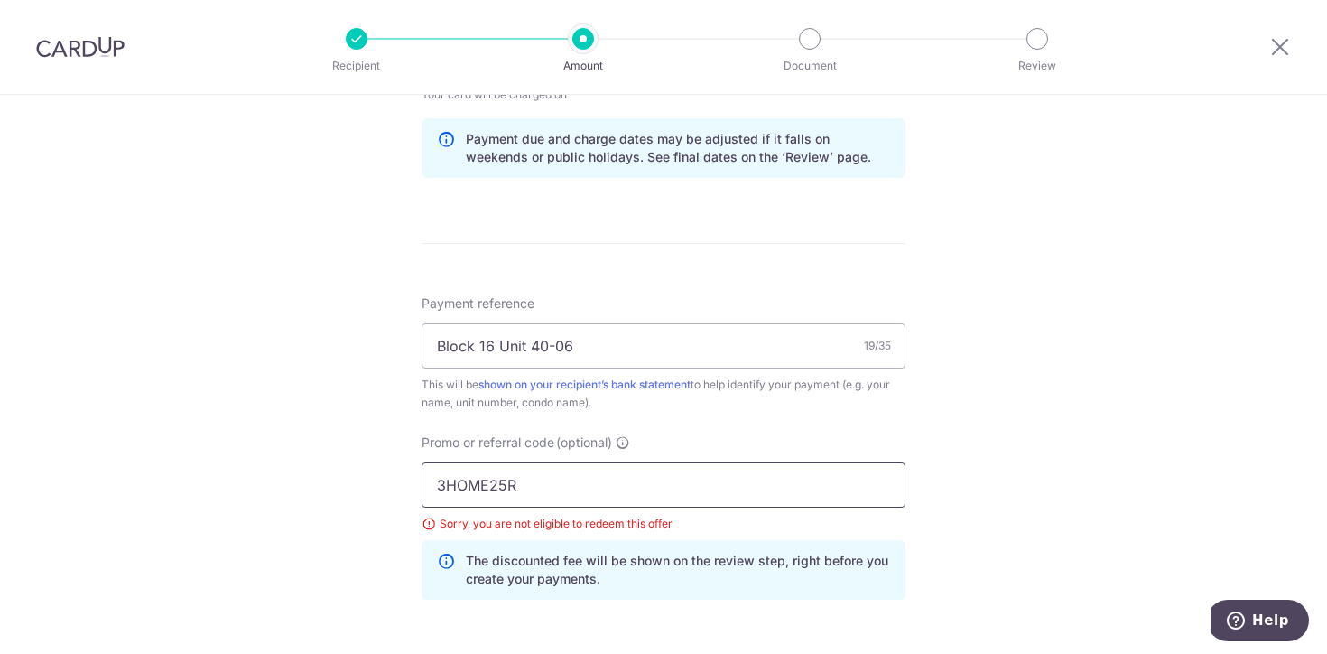
paste input "OCBC90NV"
drag, startPoint x: 576, startPoint y: 493, endPoint x: 936, endPoint y: 498, distance: 360.2
click at [936, 498] on div "Tell us more about your payment Enter payment amount SGD 1,396.29 1396.29 Selec…" at bounding box center [663, 81] width 1327 height 1814
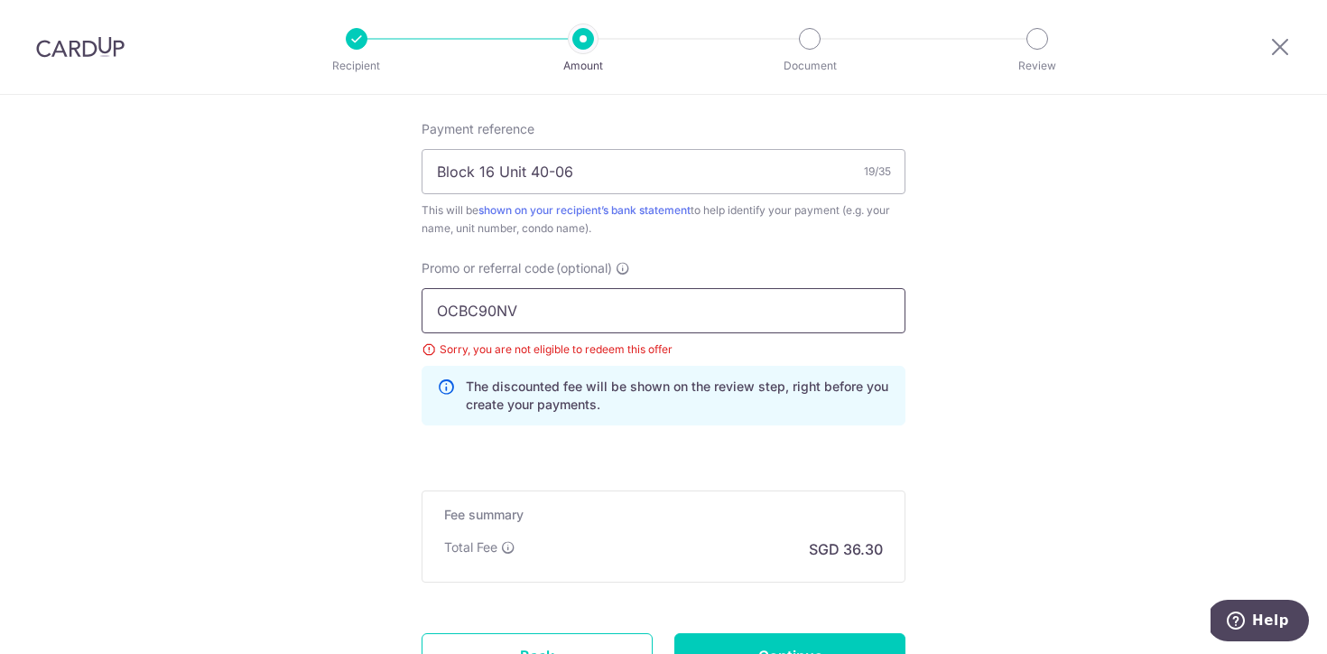
scroll to position [1129, 0]
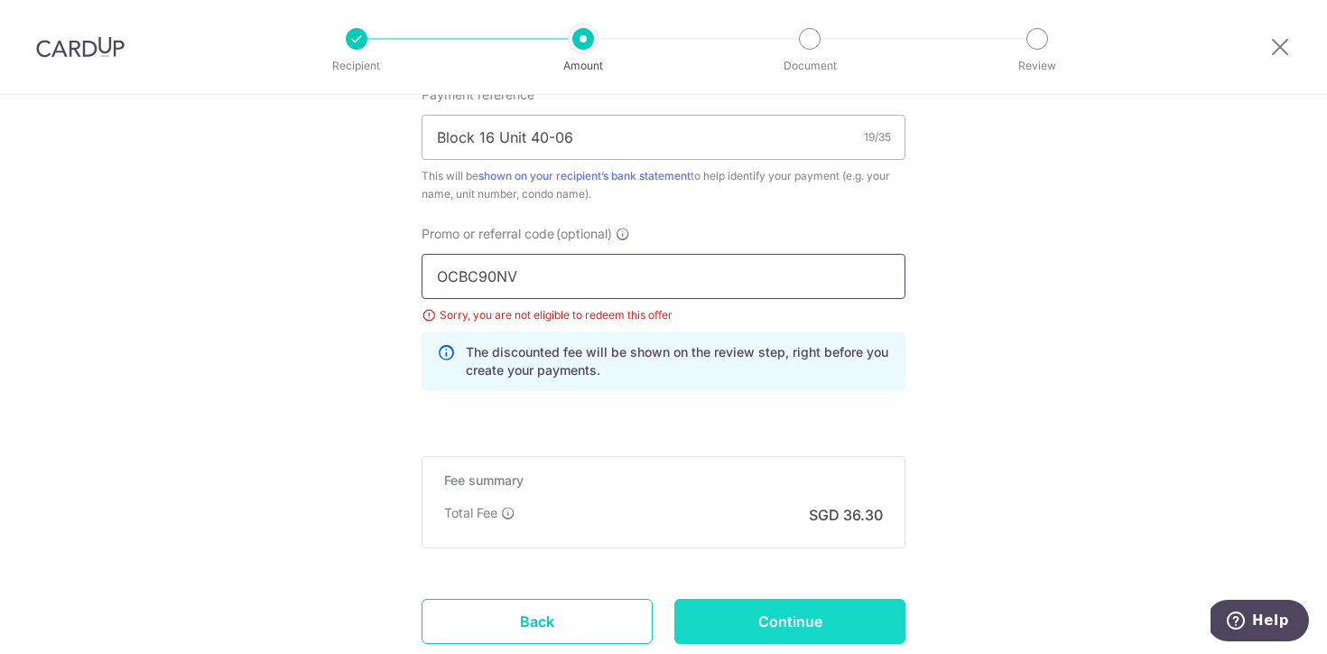
type input "OCBC90NV"
click at [775, 627] on input "Continue" at bounding box center [789, 621] width 231 height 45
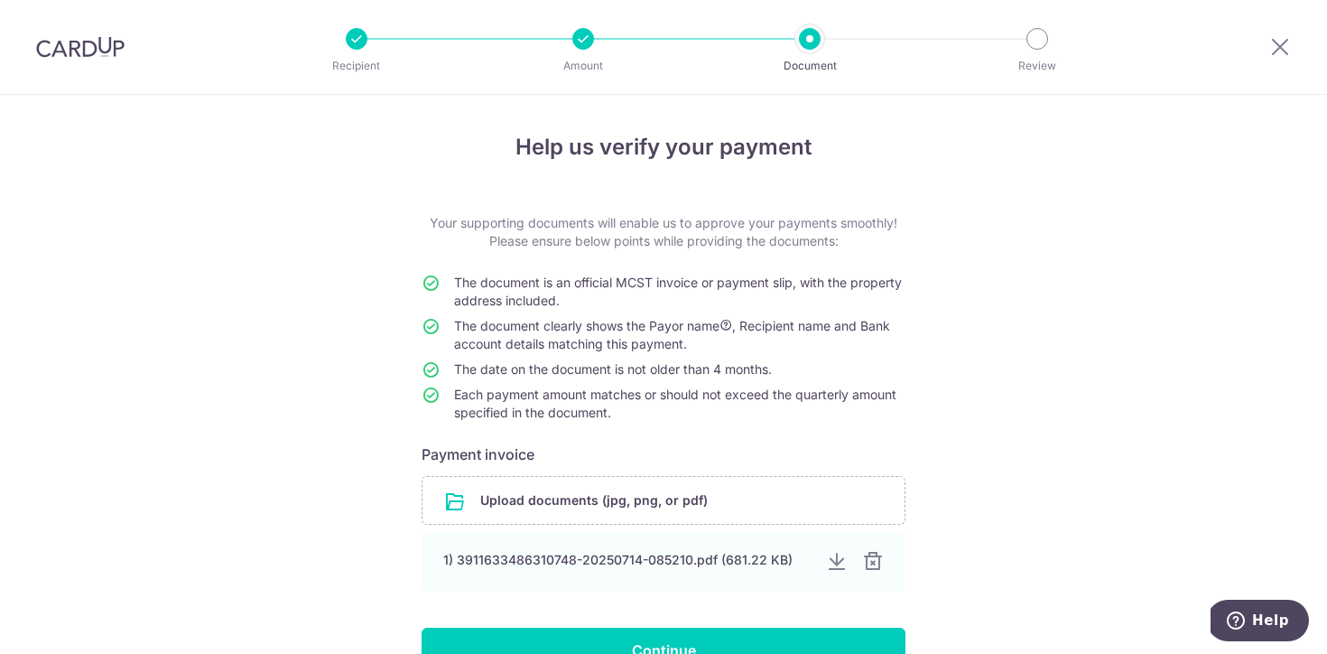
scroll to position [129, 0]
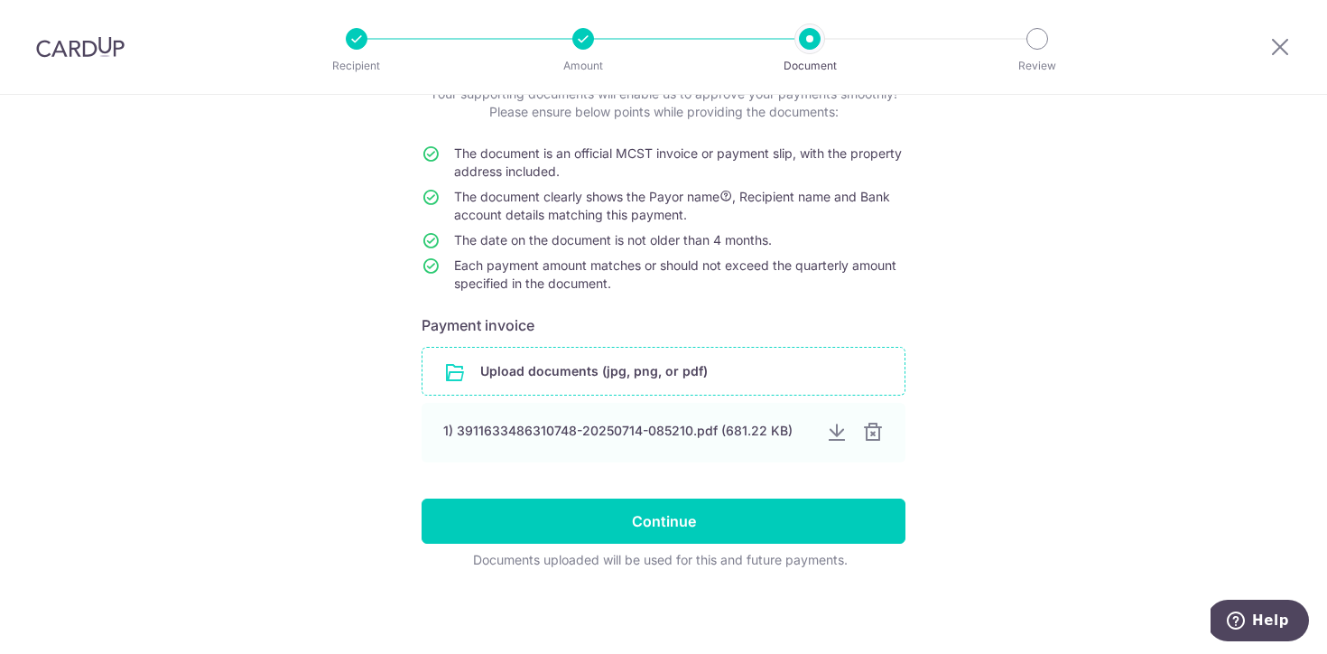
click at [670, 380] on input "file" at bounding box center [663, 371] width 482 height 47
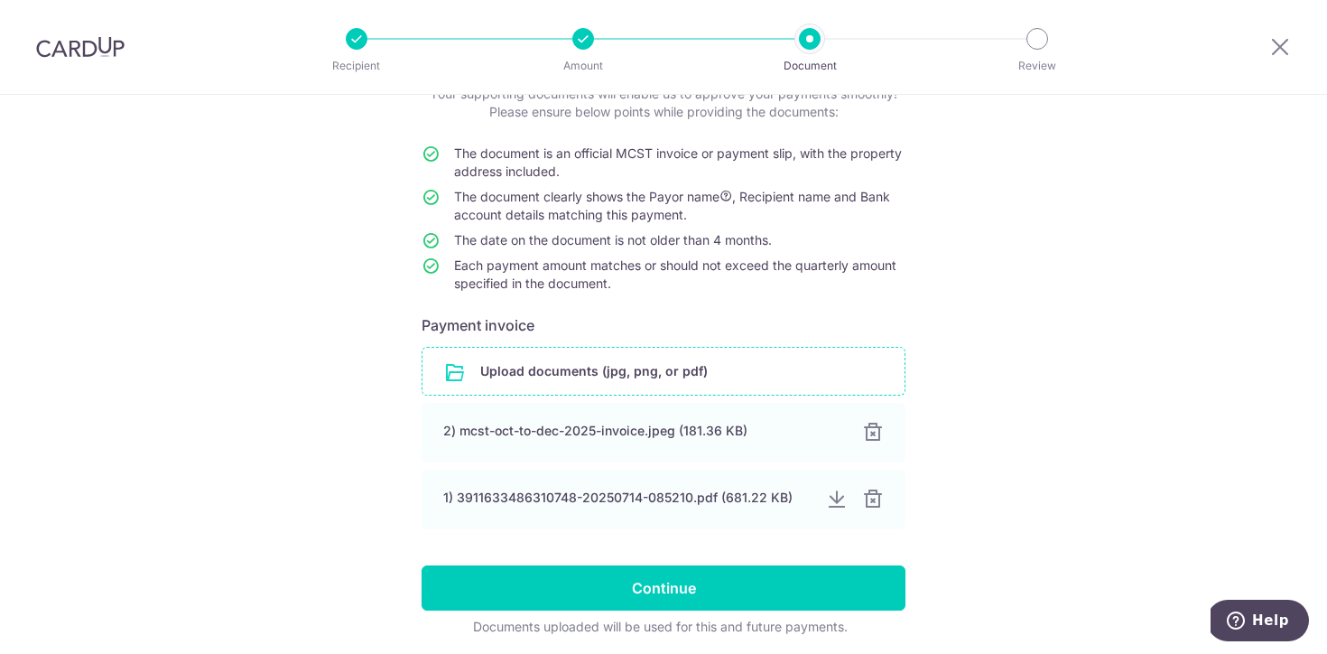
scroll to position [196, 0]
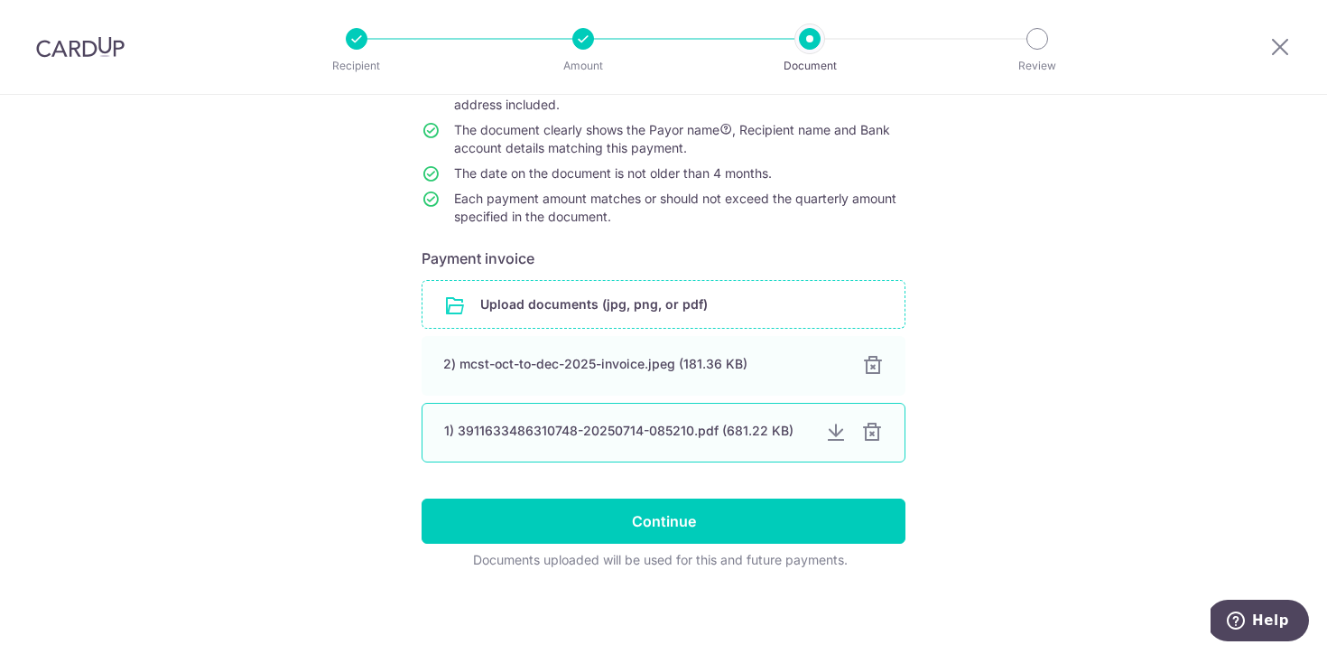
click at [877, 435] on div at bounding box center [872, 433] width 22 height 22
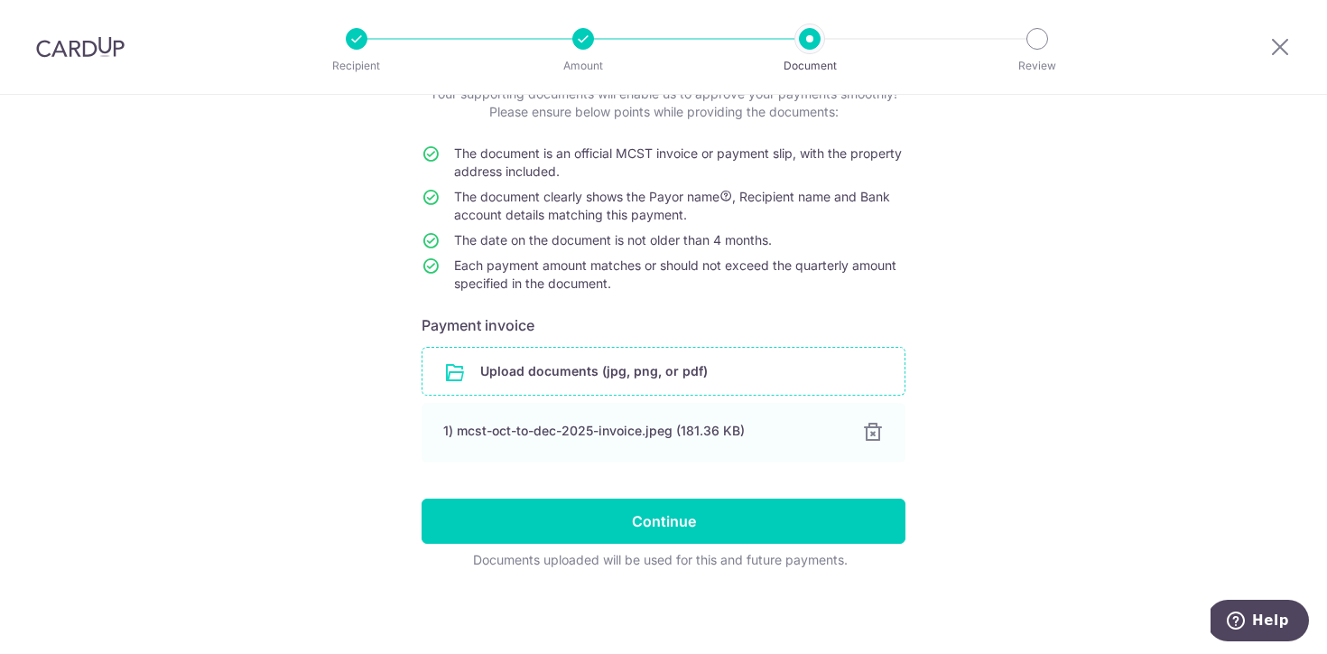
scroll to position [129, 0]
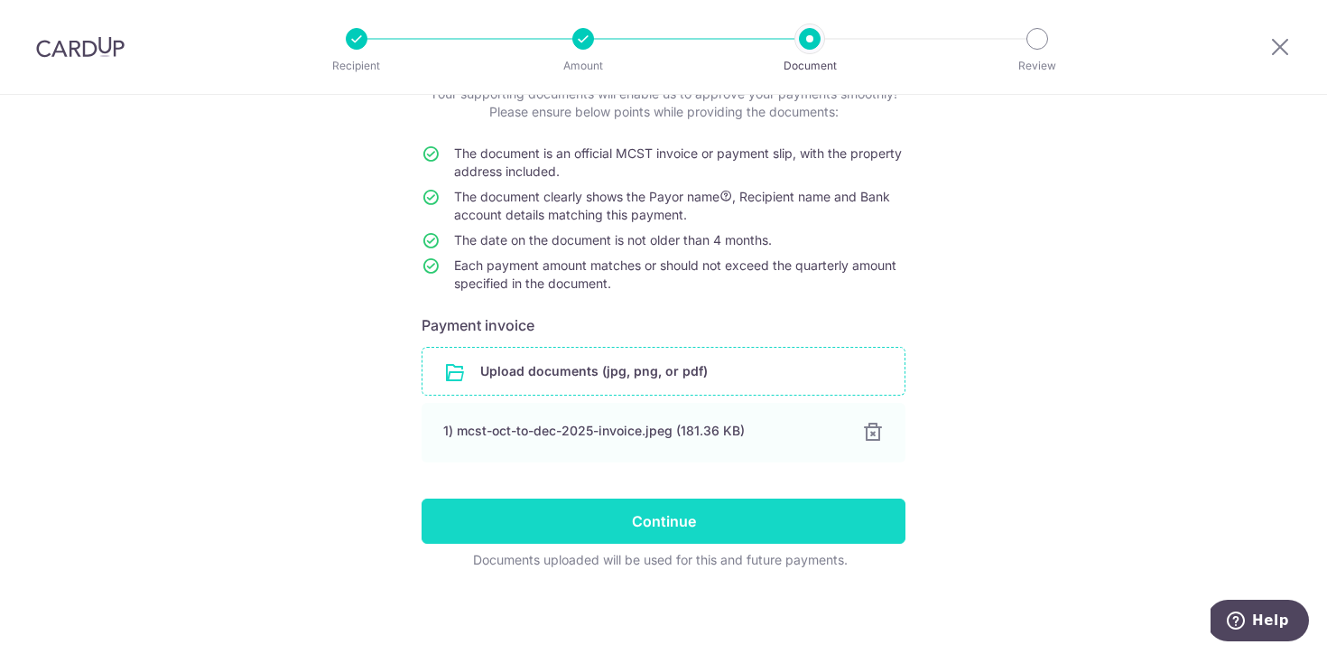
click at [799, 527] on input "Continue" at bounding box center [664, 520] width 484 height 45
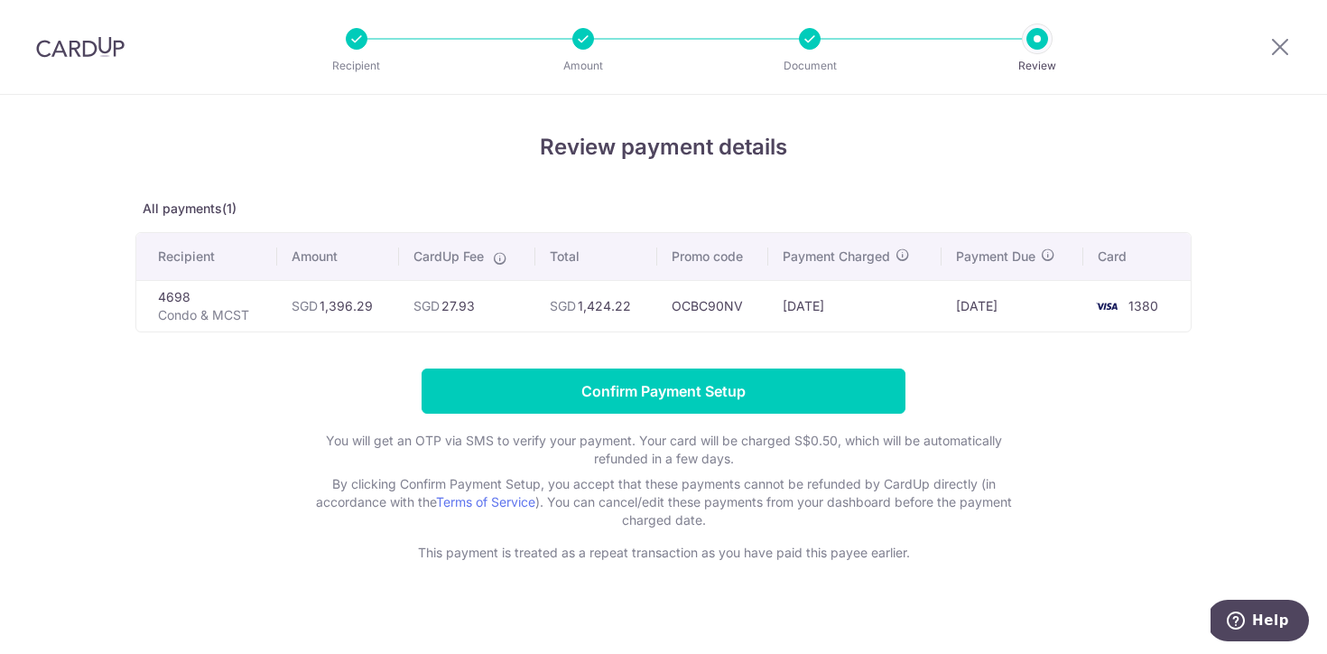
scroll to position [14, 0]
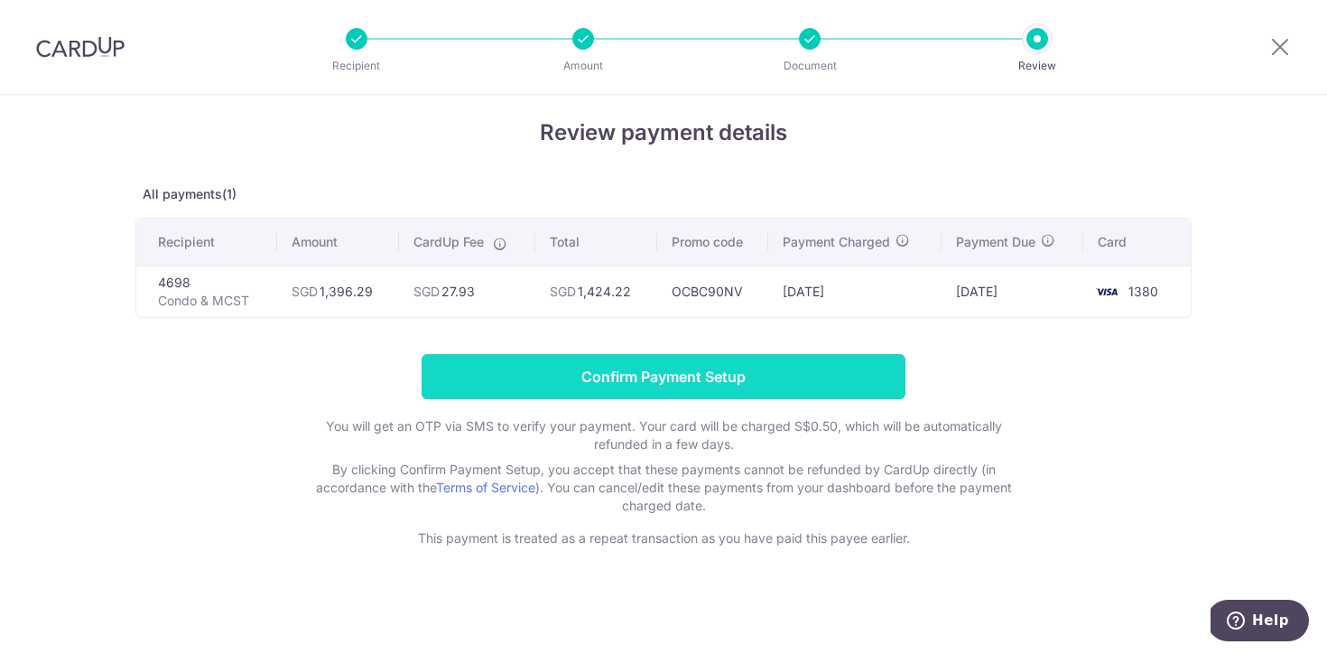
click at [766, 382] on input "Confirm Payment Setup" at bounding box center [664, 376] width 484 height 45
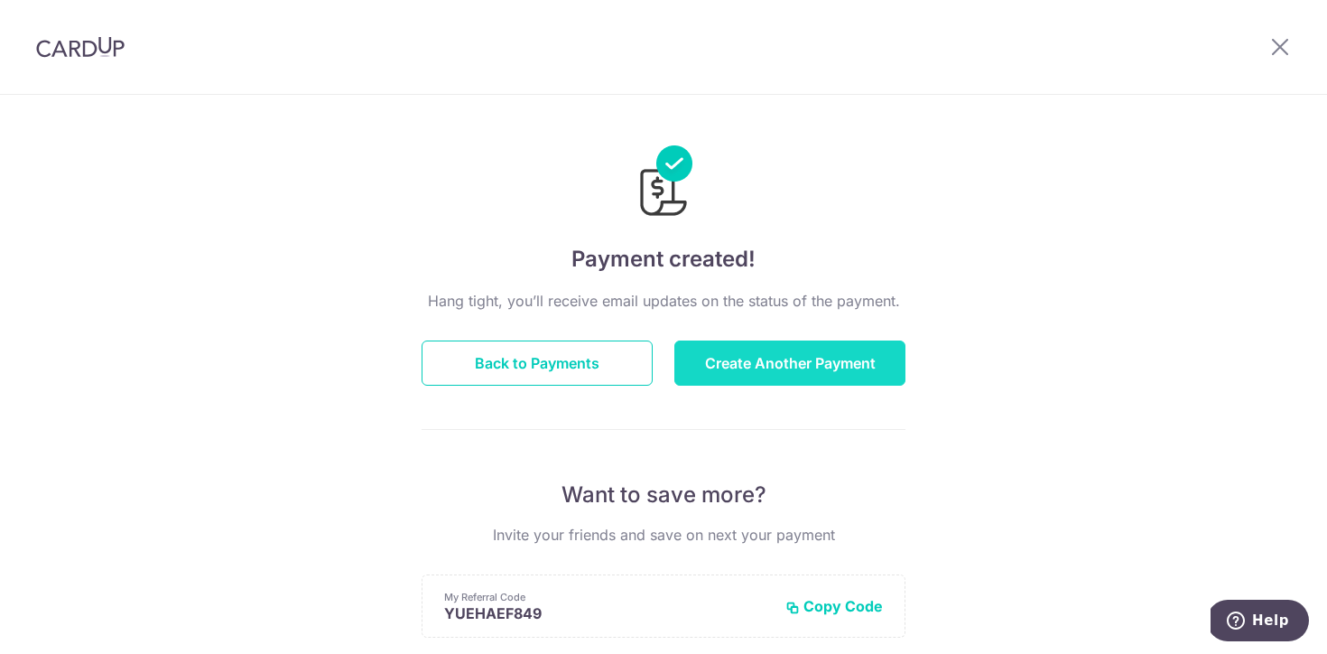
drag, startPoint x: 867, startPoint y: 389, endPoint x: 841, endPoint y: 369, distance: 32.1
click at [841, 369] on div "Hang tight, you’ll receive email updates on the status of the payment. Back to …" at bounding box center [664, 632] width 484 height 684
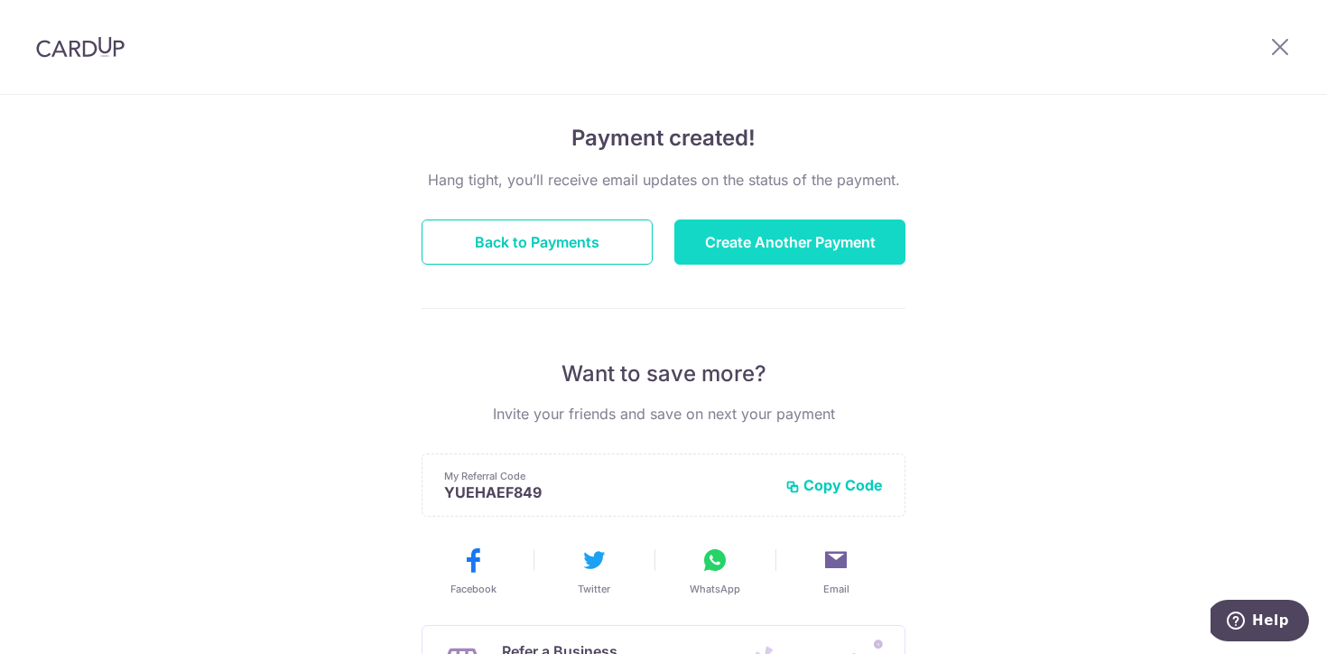
scroll to position [144, 0]
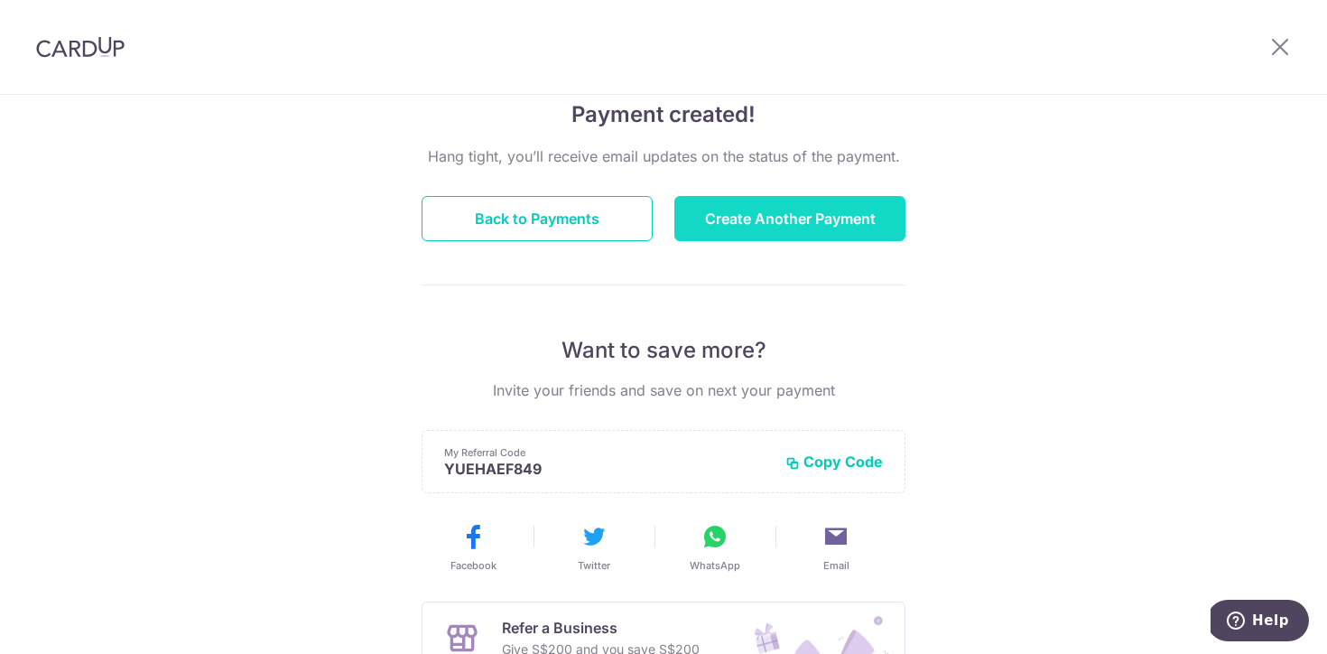
click at [838, 214] on button "Create Another Payment" at bounding box center [789, 218] width 231 height 45
